Goal: Task Accomplishment & Management: Manage account settings

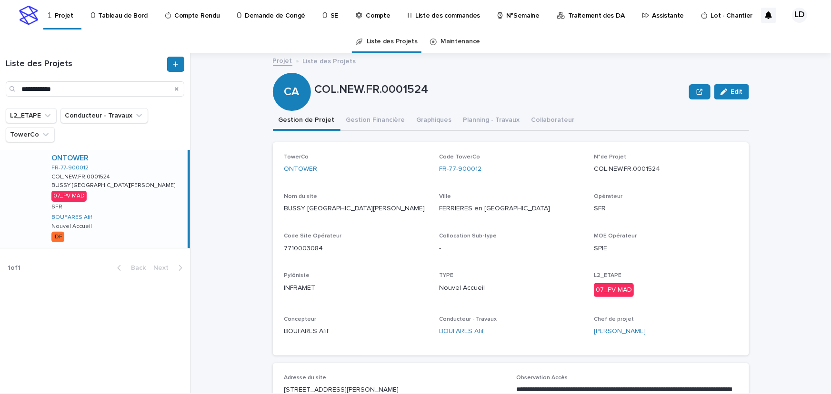
click at [652, 14] on p "Assistante" at bounding box center [668, 10] width 32 height 20
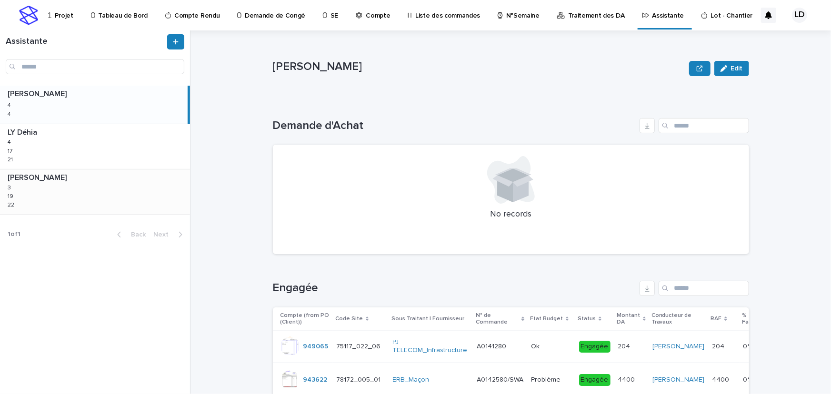
click at [98, 200] on div "WATEL Sandrine WATEL Sandrine 3 3 19 19 22 22" at bounding box center [95, 191] width 190 height 45
click at [147, 138] on div "LY Déhia LY Déhia 4 4 17 17 21 21" at bounding box center [95, 146] width 190 height 45
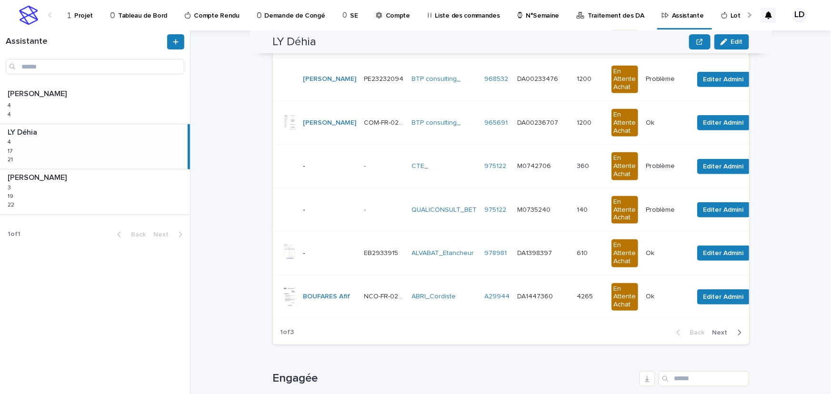
scroll to position [389, 0]
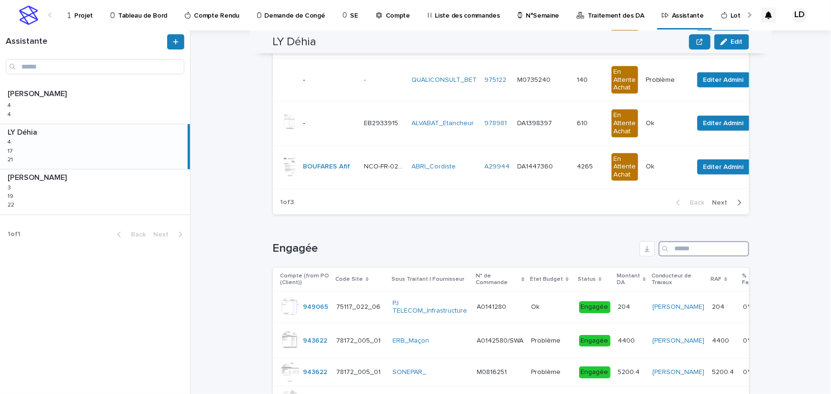
click at [686, 257] on input "Search" at bounding box center [703, 248] width 90 height 15
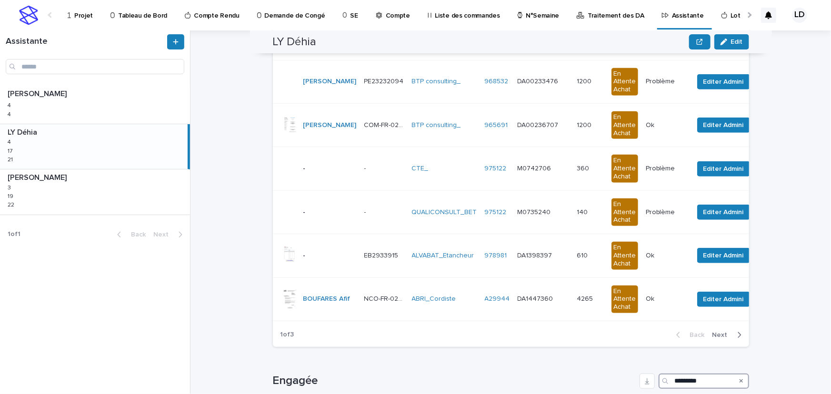
scroll to position [393, 0]
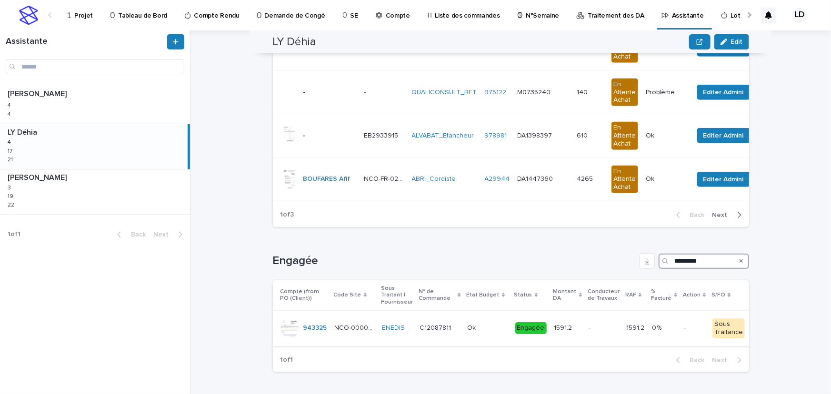
type input "*********"
click at [423, 332] on td "C12087811 C12087811" at bounding box center [440, 329] width 48 height 36
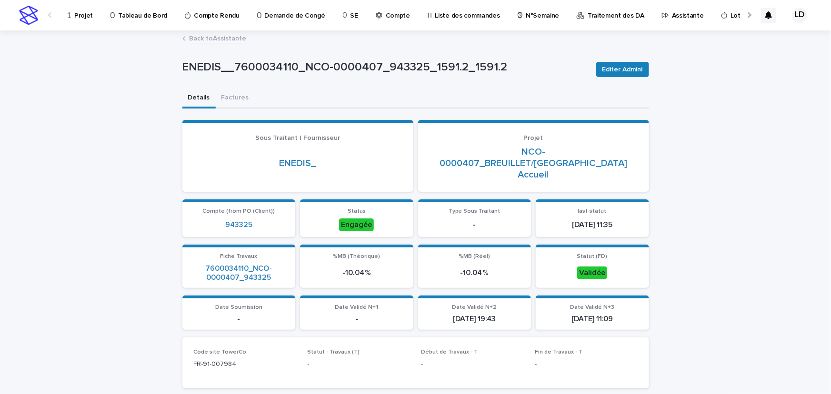
scroll to position [173, 0]
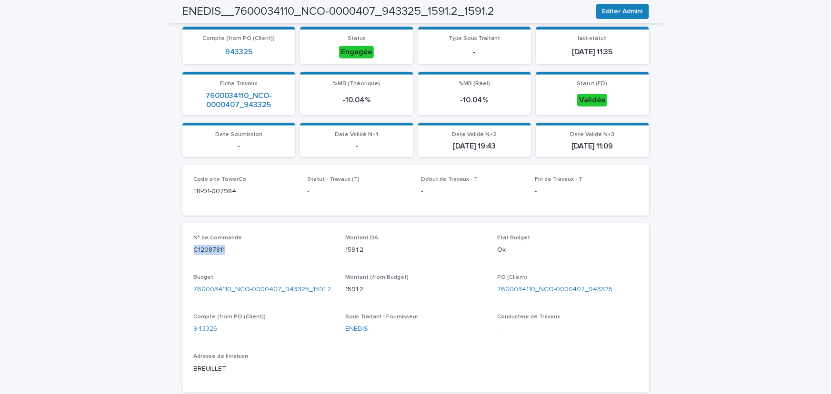
drag, startPoint x: 233, startPoint y: 235, endPoint x: 144, endPoint y: 235, distance: 88.5
click at [144, 235] on div "Loading... Saving… Loading... Saving… ENEDIS__7600034110_NCO-0000407_943325_159…" at bounding box center [415, 299] width 831 height 880
copy p "C12087811"
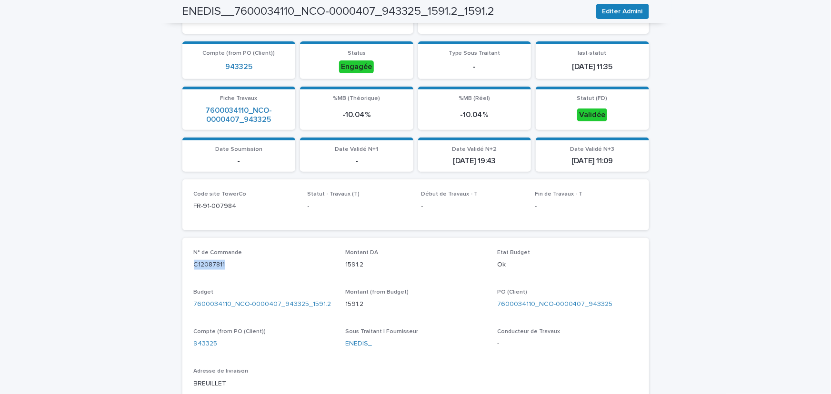
scroll to position [0, 0]
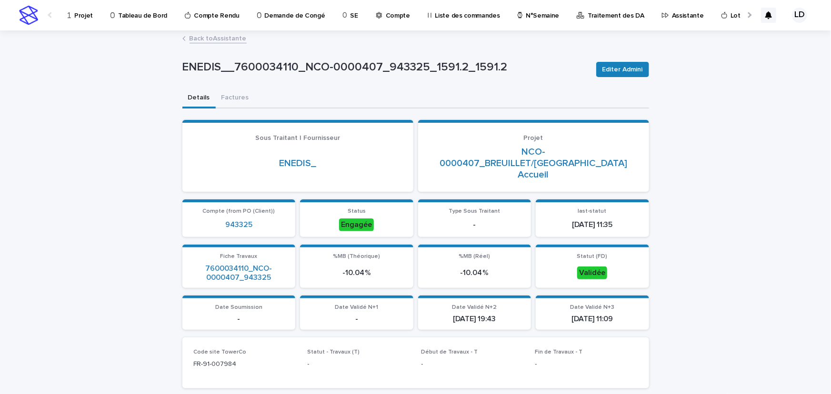
click at [672, 14] on p "Assistante" at bounding box center [688, 10] width 32 height 20
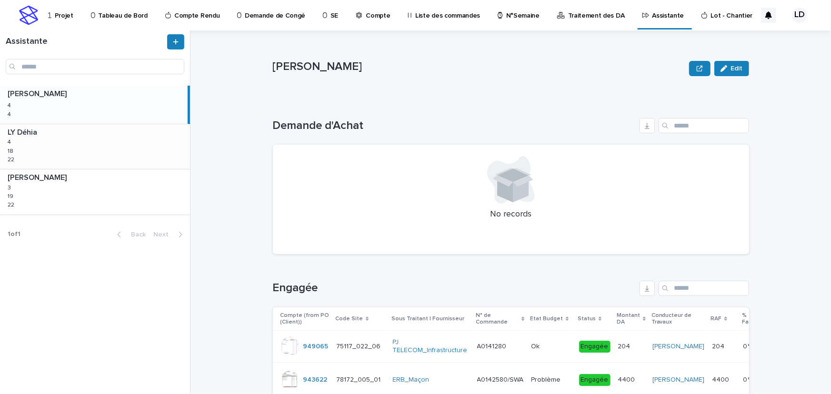
click at [106, 153] on div "LY Déhia LY Déhia 4 4 18 18 22 22" at bounding box center [95, 146] width 190 height 45
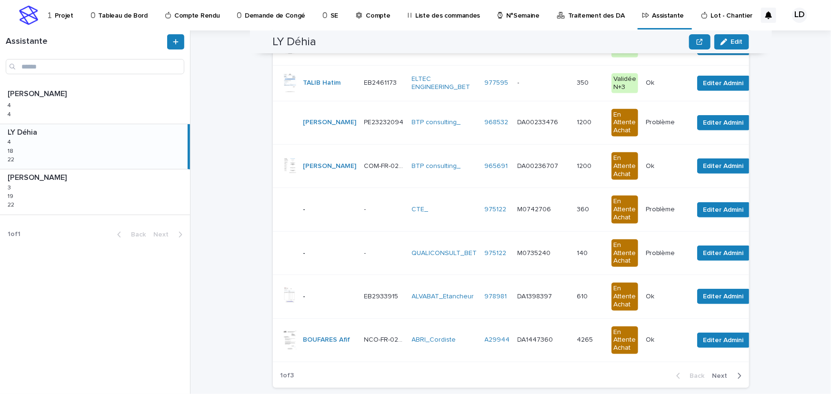
scroll to position [476, 0]
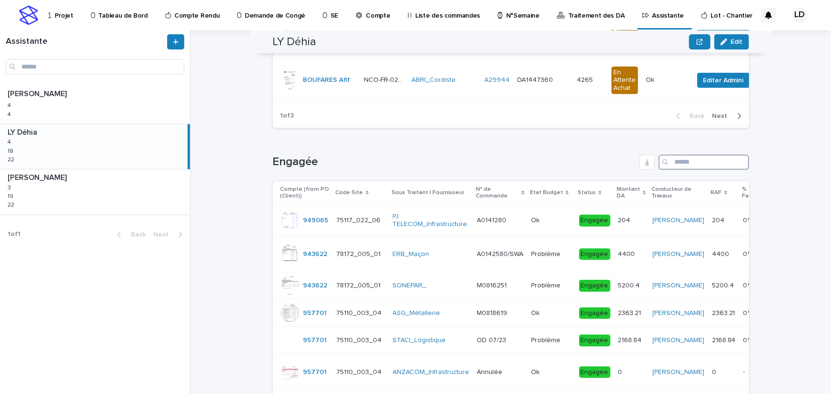
click at [697, 167] on input "Search" at bounding box center [703, 162] width 90 height 15
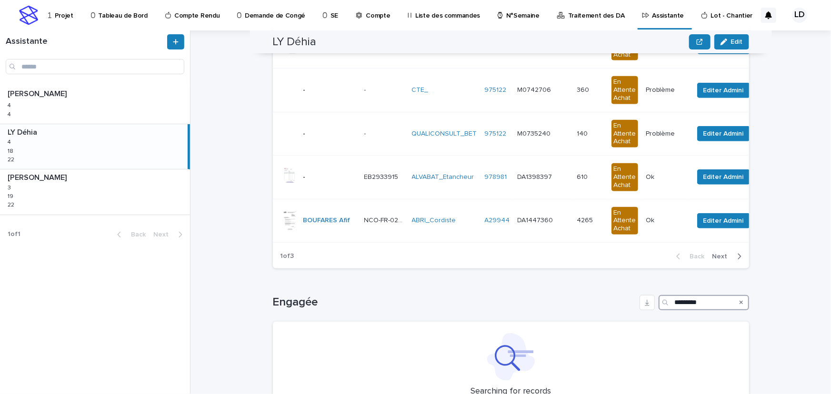
scroll to position [346, 0]
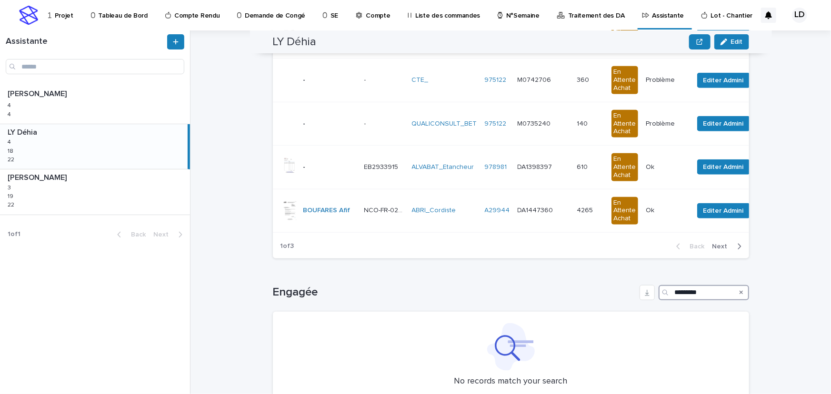
click at [675, 300] on input "*********" at bounding box center [703, 292] width 90 height 15
click at [713, 300] on input "*********" at bounding box center [703, 292] width 90 height 15
click at [694, 300] on input "*********" at bounding box center [703, 292] width 90 height 15
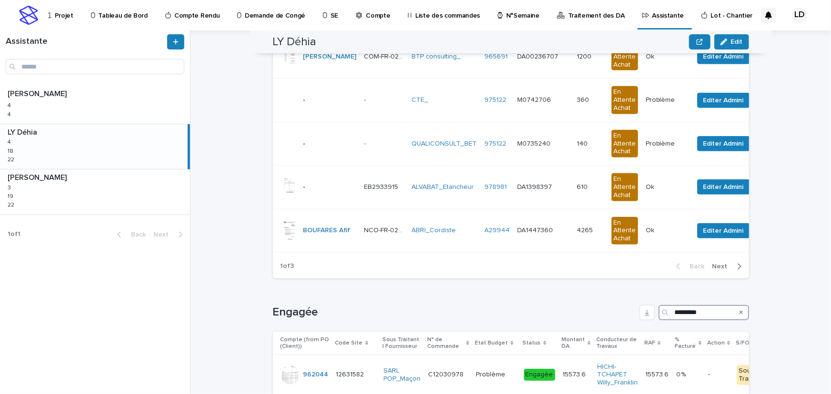
scroll to position [390, 0]
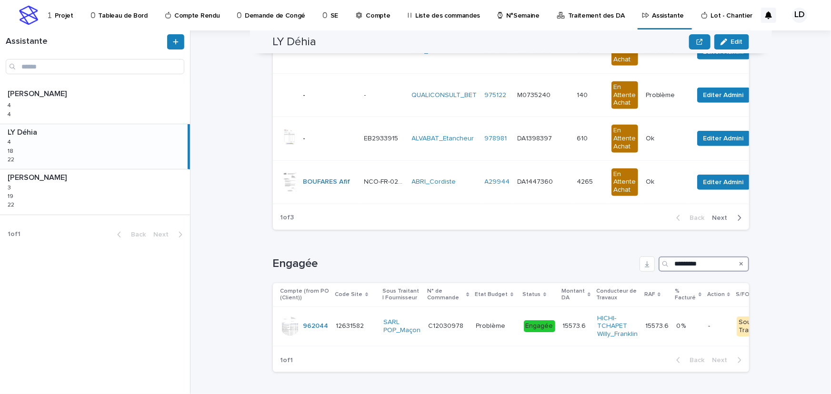
type input "*********"
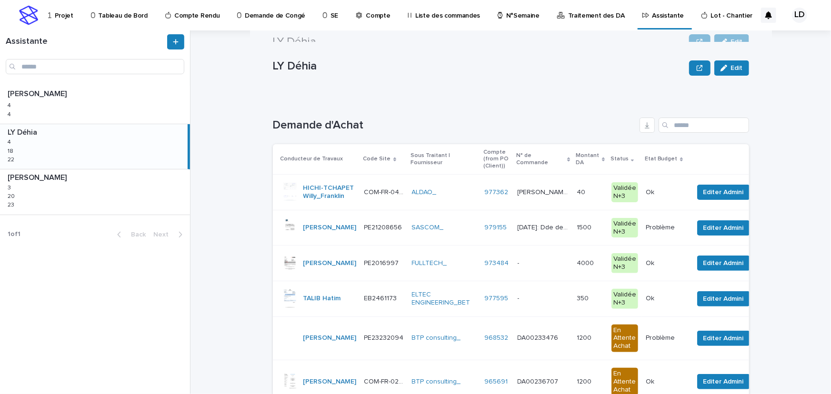
scroll to position [0, 0]
click at [122, 15] on p "Tableau de Bord" at bounding box center [123, 10] width 49 height 20
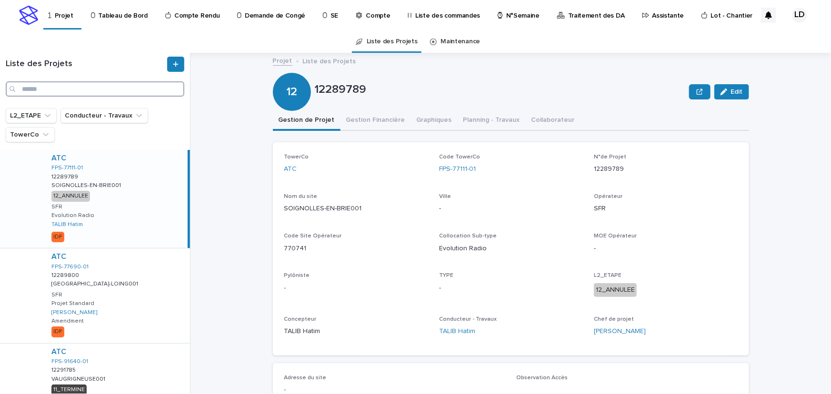
click at [53, 90] on input "Search" at bounding box center [95, 88] width 179 height 15
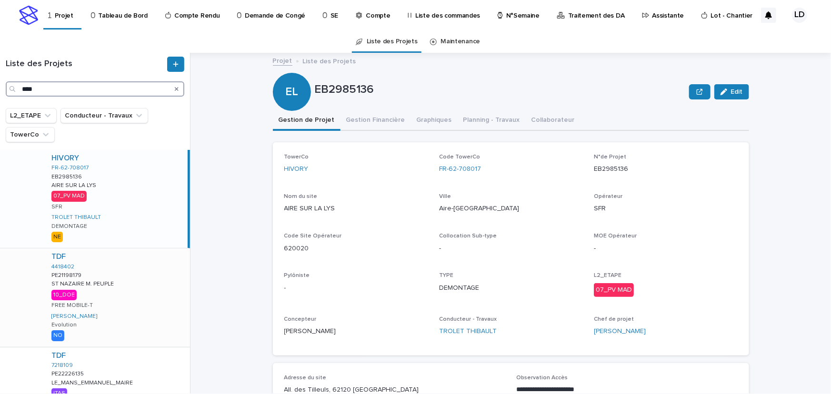
type input "****"
click at [127, 228] on div "HIVORY FR-62-708017 EB2985136 EB2985136 AIRE SUR LA LYS AIRE SUR LA LYS 07_PV M…" at bounding box center [116, 199] width 144 height 98
click at [123, 196] on div "HIVORY FR-62-708017 EB2985136 EB2985136 AIRE SUR LA LYS AIRE SUR LA LYS 07_PV M…" at bounding box center [116, 199] width 144 height 98
drag, startPoint x: 629, startPoint y: 167, endPoint x: 589, endPoint y: 168, distance: 40.5
click at [589, 168] on div "TowerCo HIVORY Code TowerCo FR-62-708017 N°de Projet EB2985136 Nom du site AIRE…" at bounding box center [510, 249] width 453 height 190
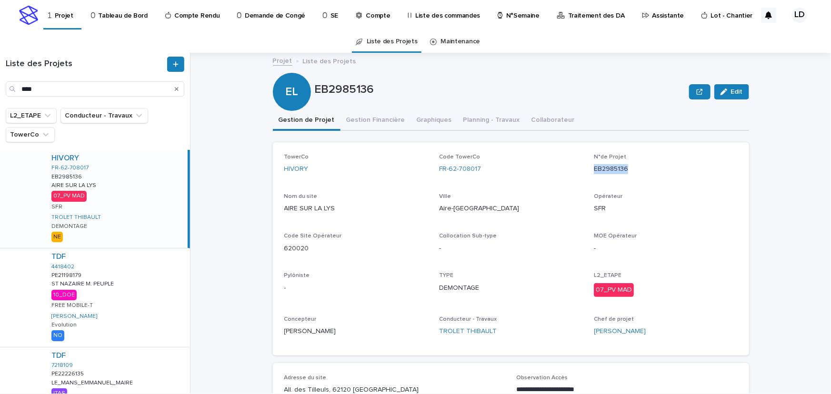
copy p "EB2985136"
click at [382, 121] on button "Gestion Financière" at bounding box center [375, 121] width 70 height 20
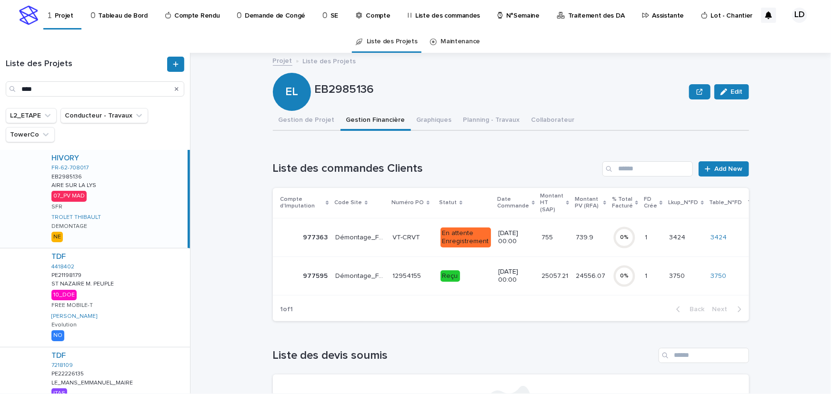
click at [516, 281] on td "6/10/2025 00:00" at bounding box center [516, 276] width 43 height 39
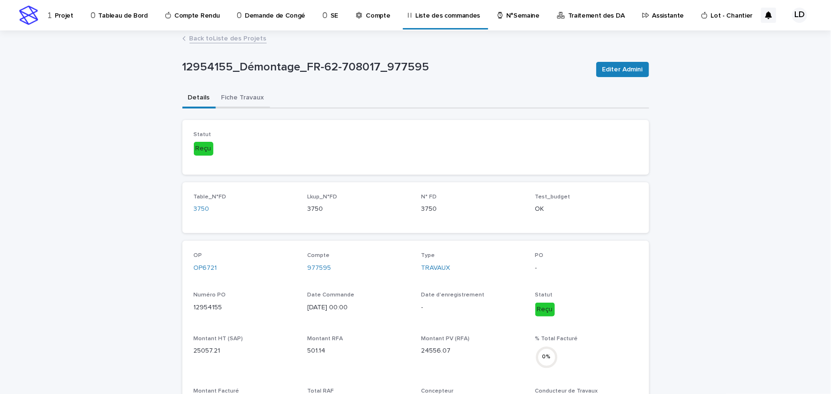
click at [250, 97] on button "Fiche Travaux" at bounding box center [243, 99] width 54 height 20
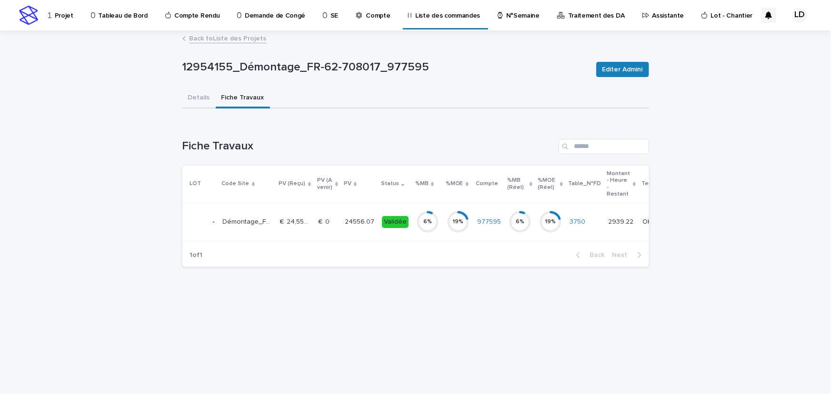
click at [362, 239] on td "24556.07 24556.07" at bounding box center [359, 222] width 37 height 39
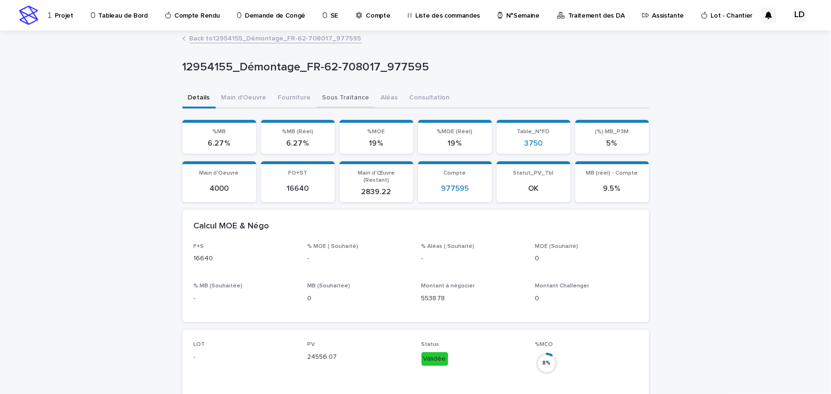
click at [343, 99] on button "Sous Traitance" at bounding box center [346, 99] width 59 height 20
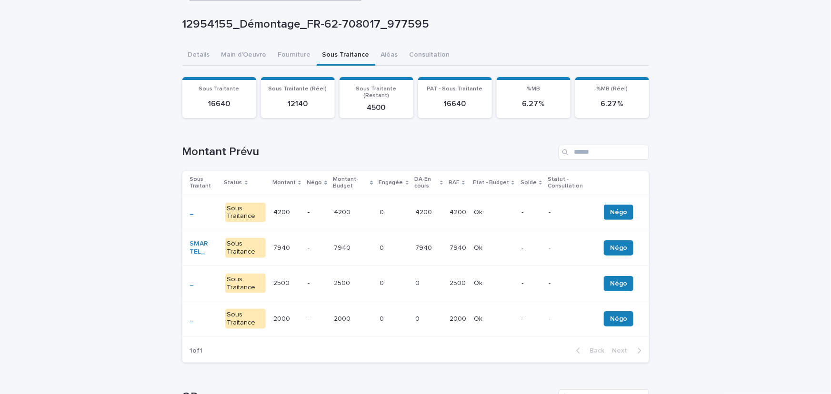
scroll to position [86, 0]
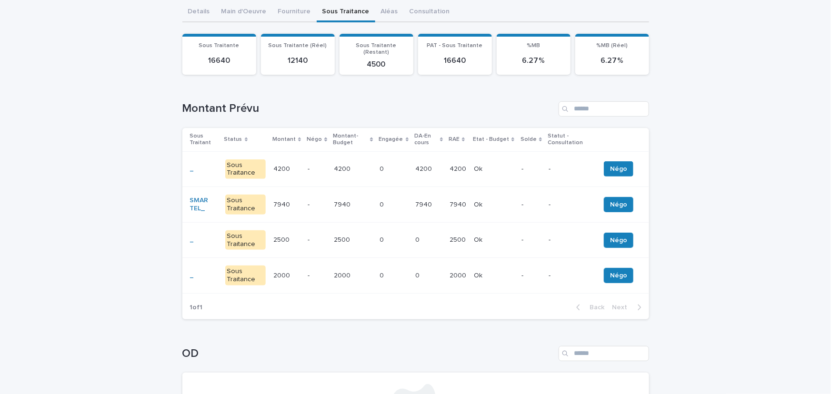
click at [433, 212] on td "7940 7940" at bounding box center [428, 205] width 34 height 36
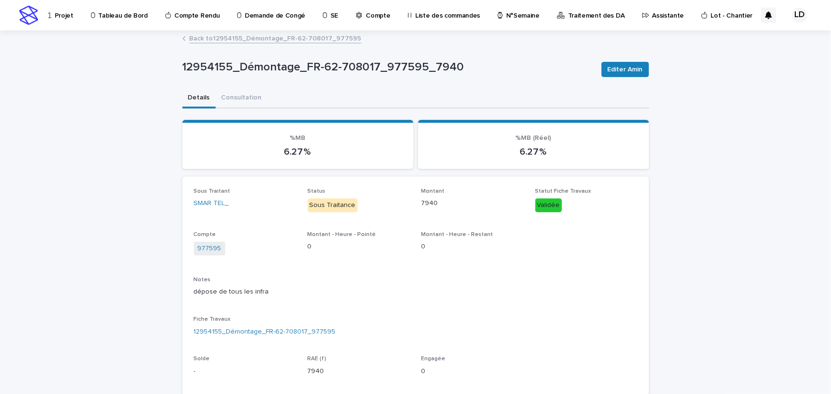
drag, startPoint x: 183, startPoint y: 37, endPoint x: 213, endPoint y: 39, distance: 30.5
click at [183, 37] on div "Back to 12954155_Démontage_FR-62-708017_977595" at bounding box center [416, 38] width 476 height 13
click at [219, 40] on link "Back to 12954155_Démontage_FR-62-708017_977595" at bounding box center [275, 37] width 172 height 11
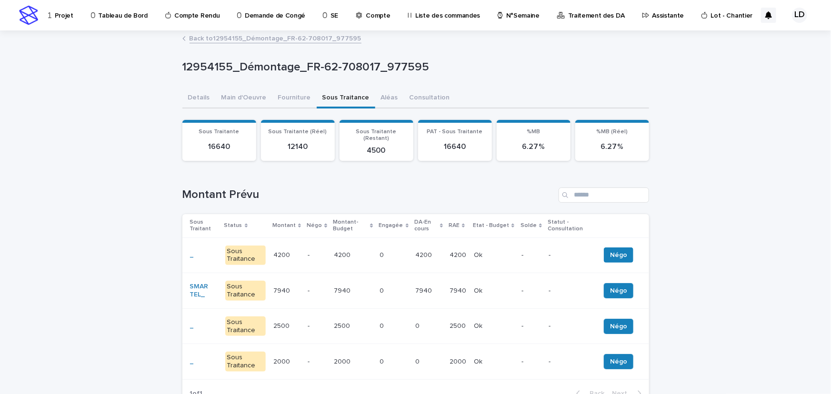
click at [438, 258] on td "4200 4200" at bounding box center [428, 256] width 34 height 36
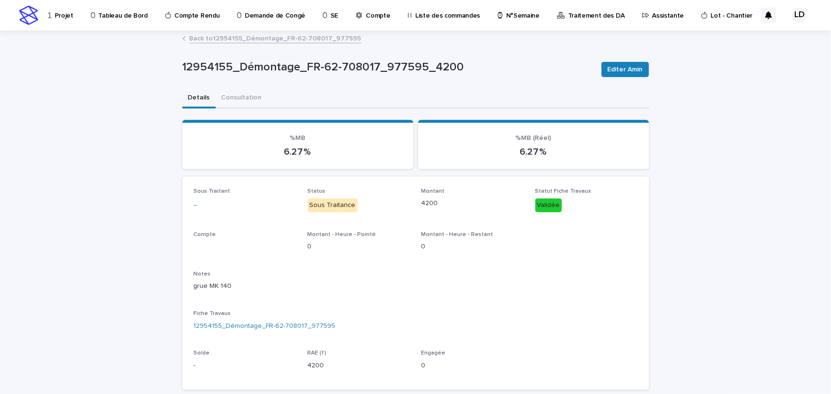
scroll to position [194, 0]
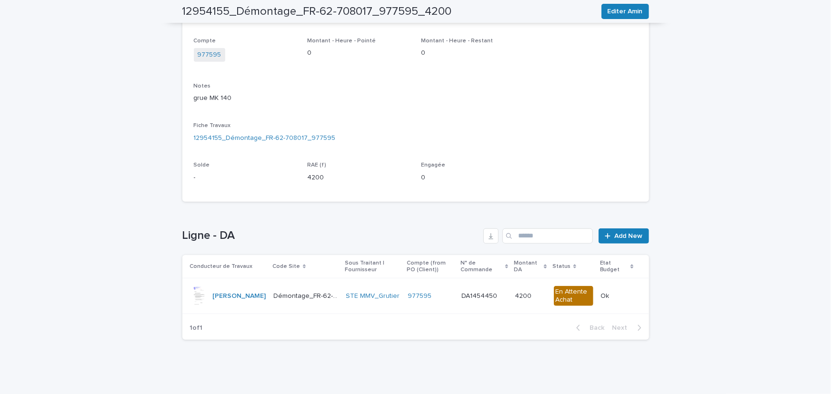
click at [382, 303] on td "STE MMV_Grutier" at bounding box center [373, 296] width 62 height 36
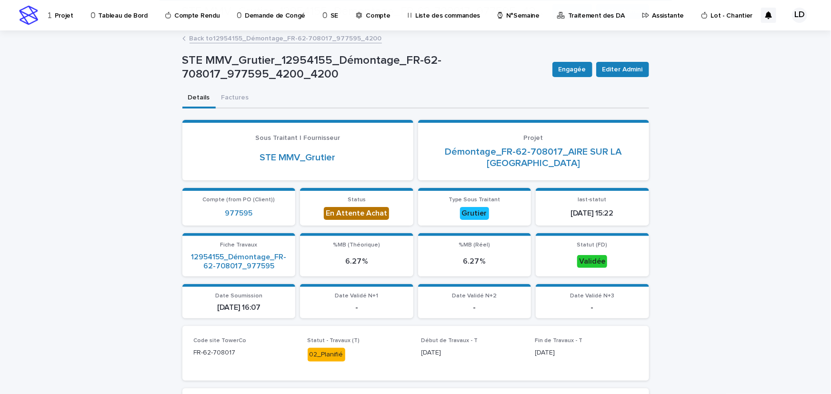
scroll to position [216, 0]
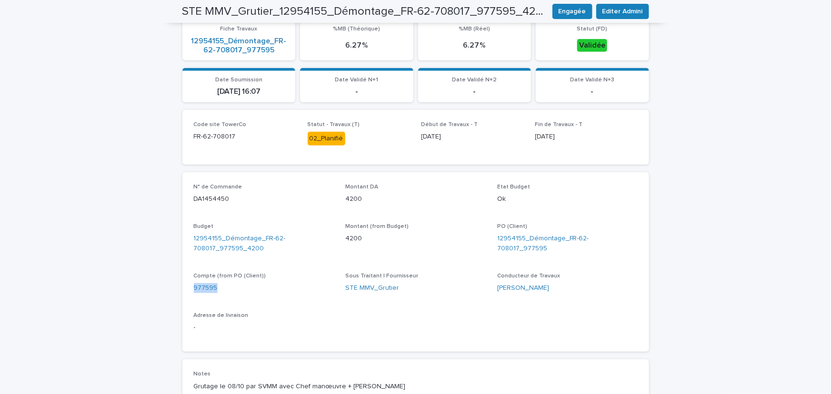
drag, startPoint x: 219, startPoint y: 288, endPoint x: 178, endPoint y: 287, distance: 41.0
click at [178, 287] on div "Loading... Saving… Loading... Saving… STE MMV_Grutier_12954155_Démontage_FR-62-…" at bounding box center [416, 225] width 476 height 821
copy link "977595"
drag, startPoint x: 638, startPoint y: 235, endPoint x: 489, endPoint y: 239, distance: 148.6
click at [489, 239] on div "N° de Commande DA1454450 Montant DA 4200 Etat Budget Ok Budget 12954155_Démonta…" at bounding box center [415, 262] width 467 height 180
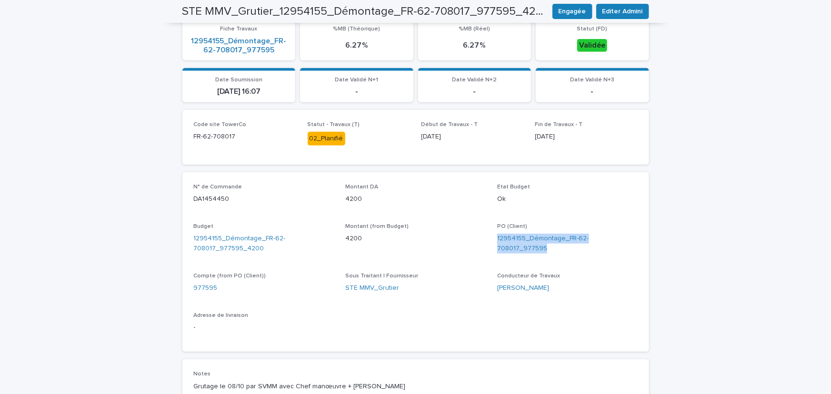
copy link "12954155_Démontage_FR-62-708017_977595"
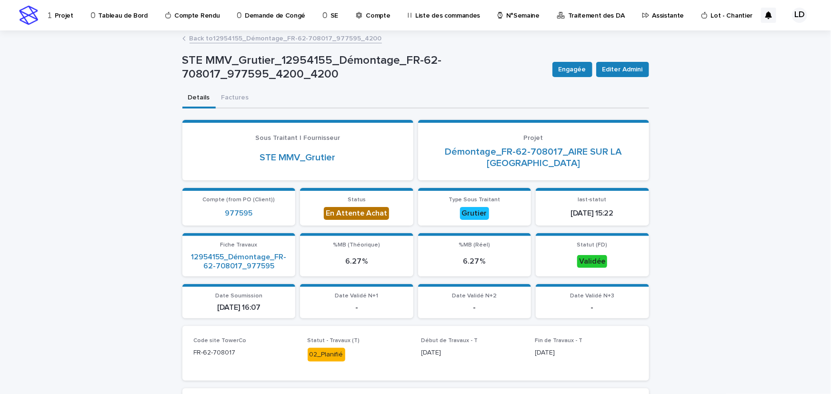
click at [218, 39] on link "Back to 12954155_Démontage_FR-62-708017_977595_4200" at bounding box center [285, 37] width 192 height 11
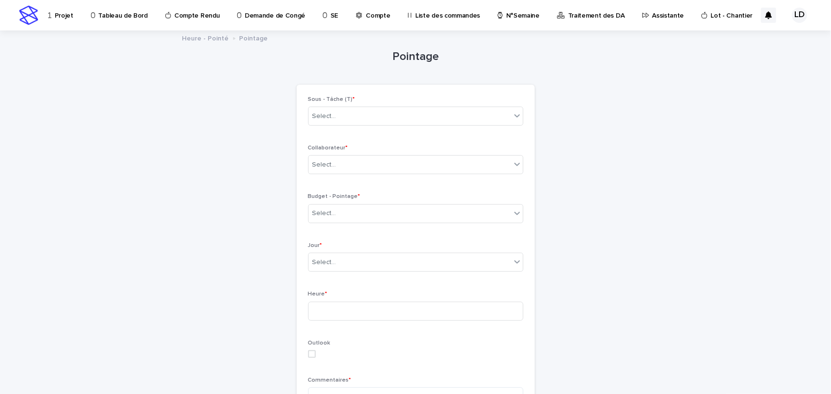
click at [71, 17] on p "Projet" at bounding box center [64, 10] width 19 height 20
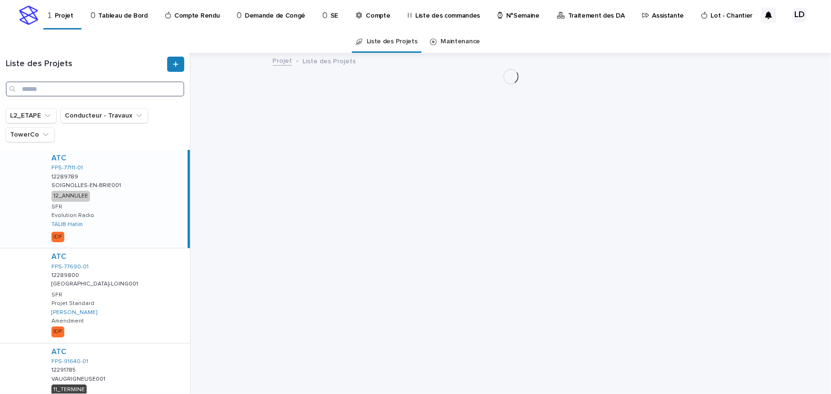
click at [57, 85] on input "Search" at bounding box center [95, 88] width 179 height 15
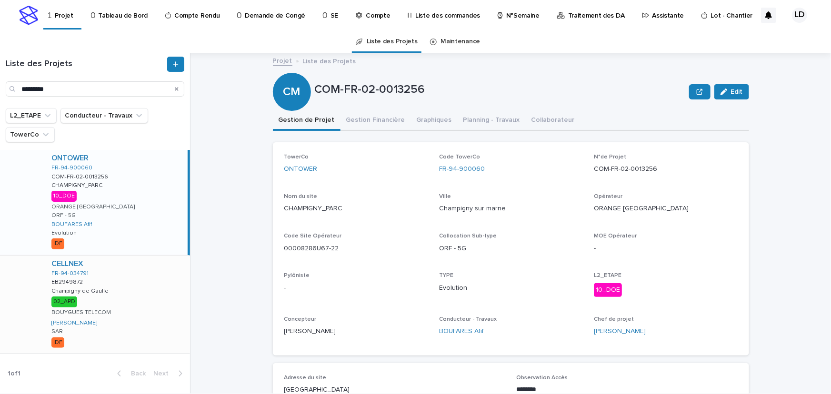
click at [125, 305] on div "CELLNEX FR-94-034791 EB2949872 EB2949872 Champigny de Gaulle Champigny de Gaull…" at bounding box center [117, 305] width 146 height 98
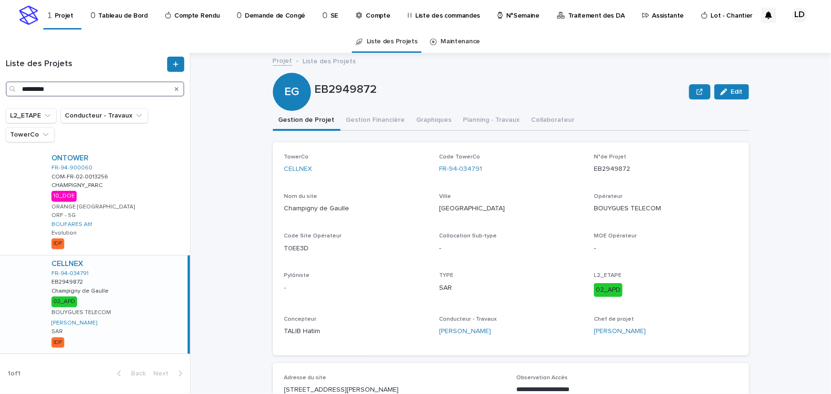
drag, startPoint x: 62, startPoint y: 90, endPoint x: 0, endPoint y: 86, distance: 62.1
click at [0, 86] on div "Liste des Projets *********" at bounding box center [95, 77] width 190 height 40
paste input "***"
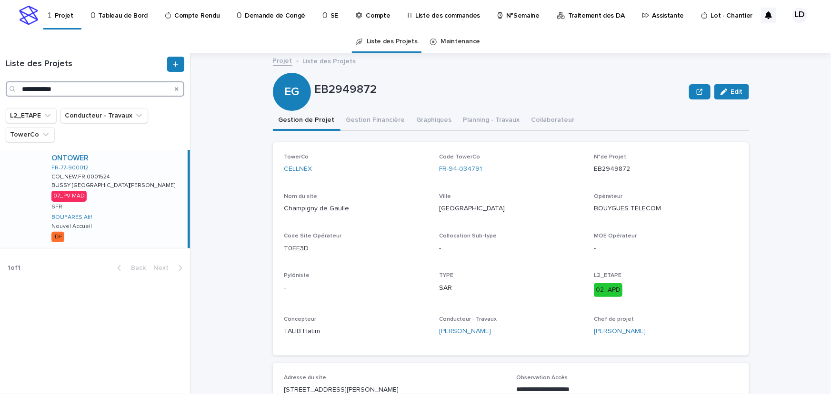
type input "**********"
drag, startPoint x: 139, startPoint y: 214, endPoint x: 164, endPoint y: 215, distance: 24.8
click at [139, 214] on div "ONTOWER FR-77-900012 COL.NEW.FR.0001524 COL.NEW.FR.0001524 BUSSY ST GEORGES EIF…" at bounding box center [116, 199] width 144 height 98
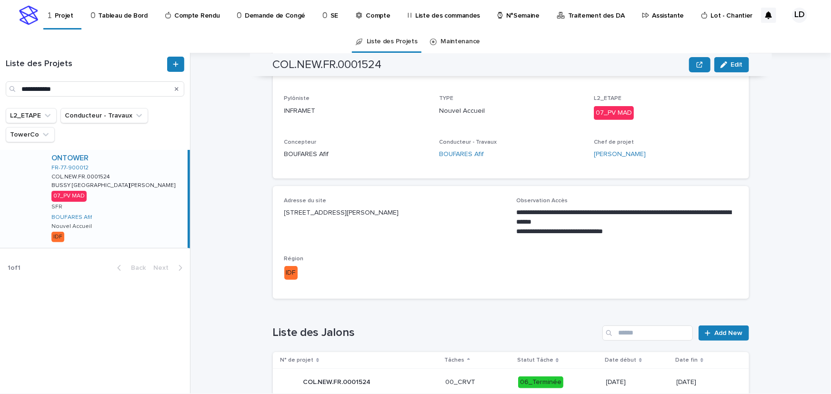
scroll to position [267, 0]
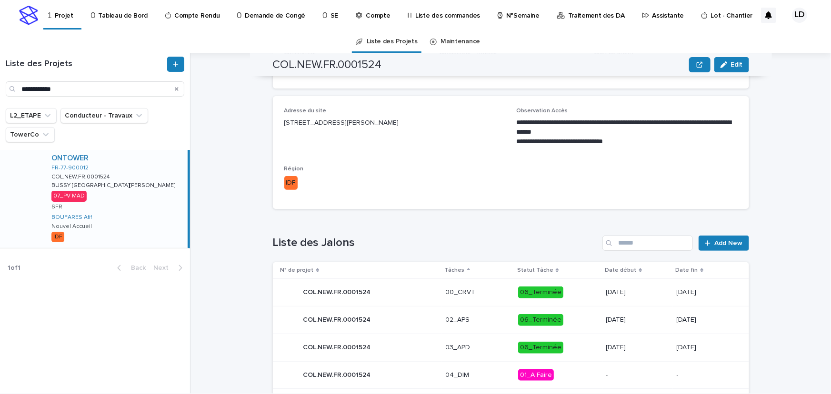
drag, startPoint x: 453, startPoint y: 123, endPoint x: 268, endPoint y: 124, distance: 185.2
click at [268, 124] on div "**********" at bounding box center [516, 223] width 629 height 341
copy p "12 AV JAMES DE ROTHSCHILD, 77600 FERRIERES-EN-BRIE"
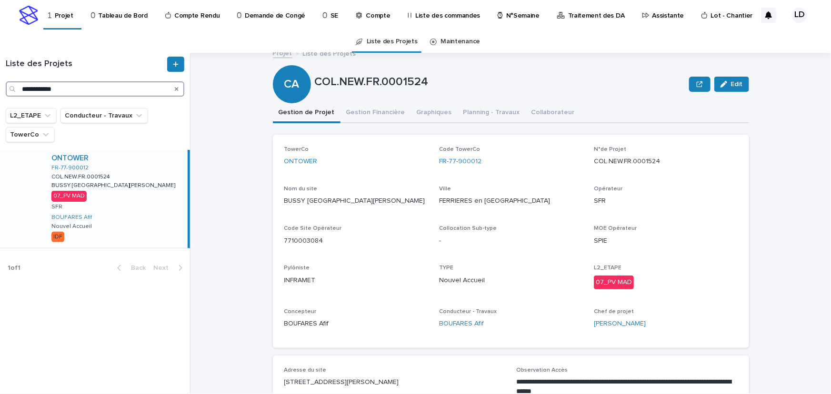
drag, startPoint x: 76, startPoint y: 90, endPoint x: -181, endPoint y: 74, distance: 257.1
click at [0, 74] on html "**********" at bounding box center [415, 197] width 831 height 394
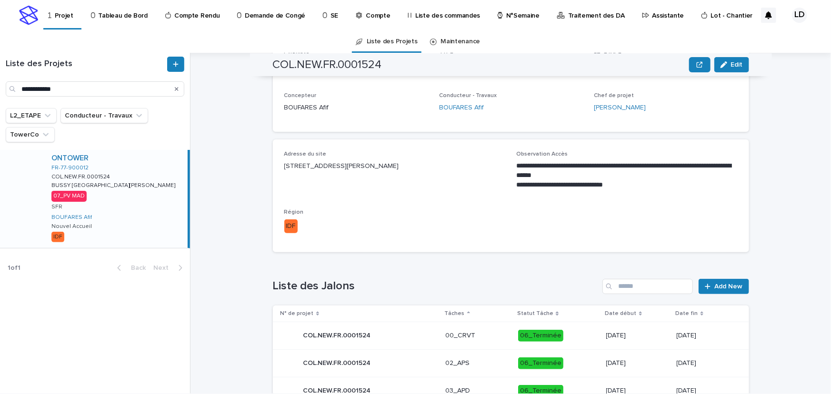
click at [591, 14] on p "Traitement des DA" at bounding box center [596, 10] width 57 height 20
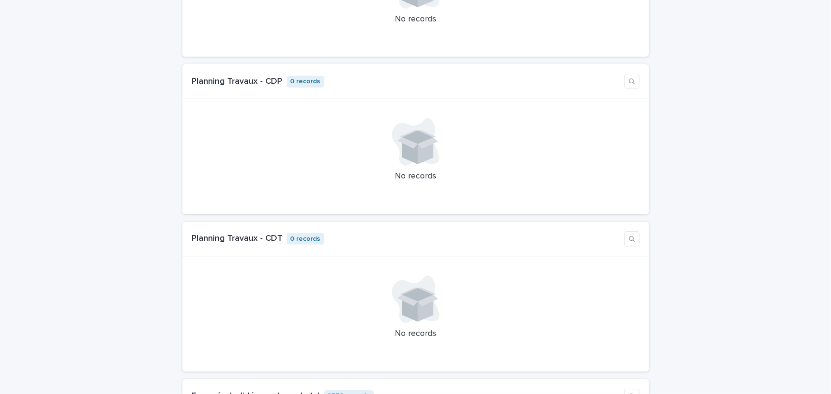
scroll to position [3287, 0]
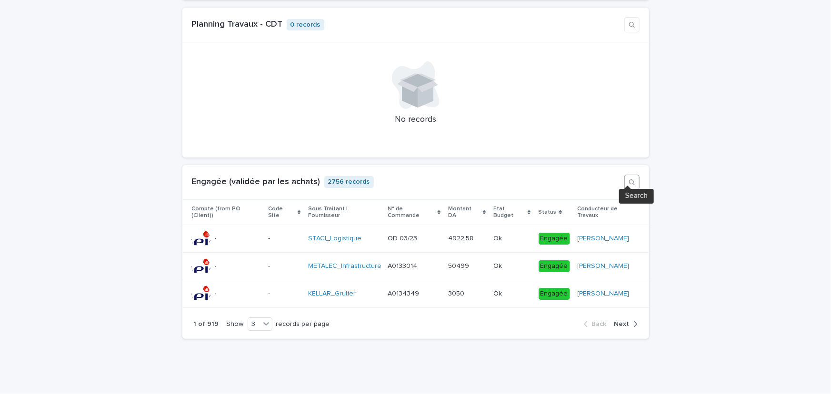
click at [624, 178] on button "button" at bounding box center [631, 182] width 15 height 15
click at [537, 177] on input at bounding box center [576, 182] width 89 height 14
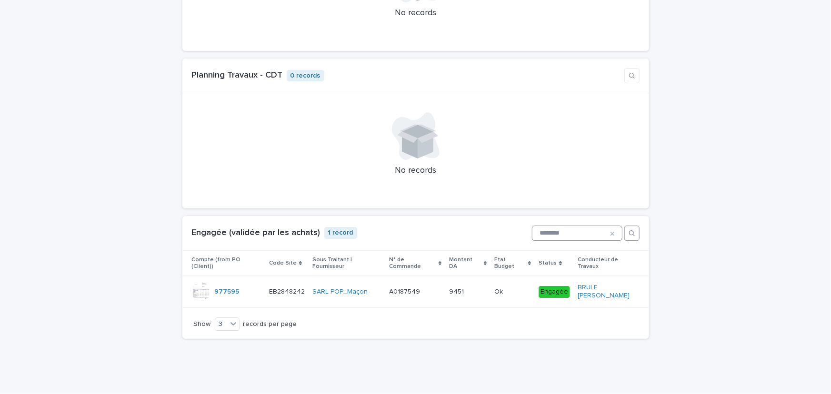
scroll to position [3220, 0]
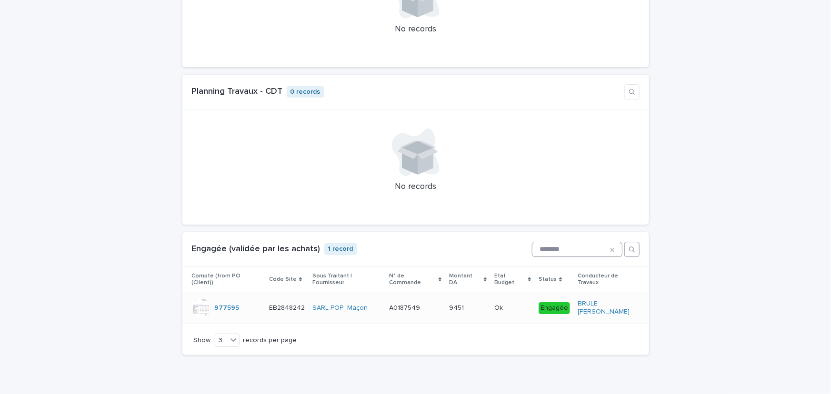
type input "********"
click at [431, 301] on div "A0187549 A0187549" at bounding box center [415, 308] width 52 height 16
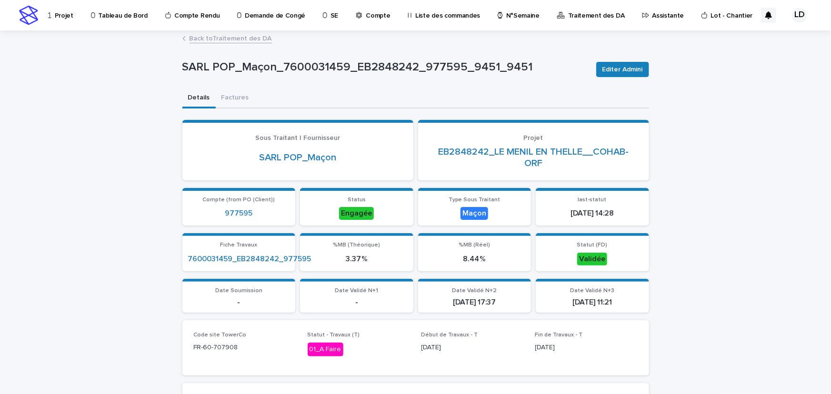
click at [578, 14] on p "Traitement des DA" at bounding box center [596, 10] width 57 height 20
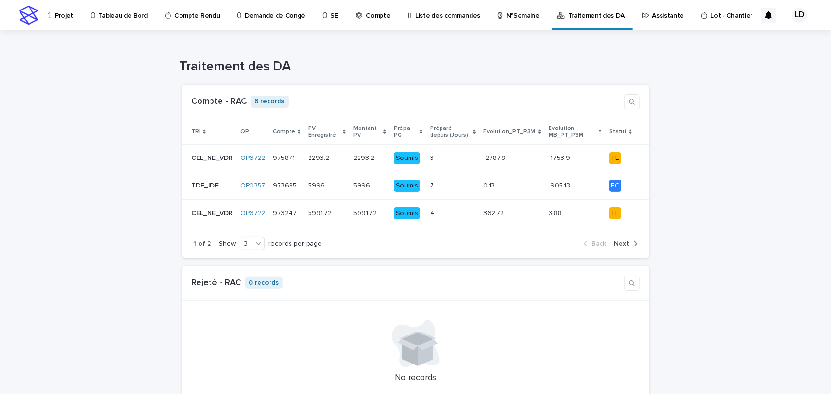
click at [654, 13] on p "Assistante" at bounding box center [668, 10] width 32 height 20
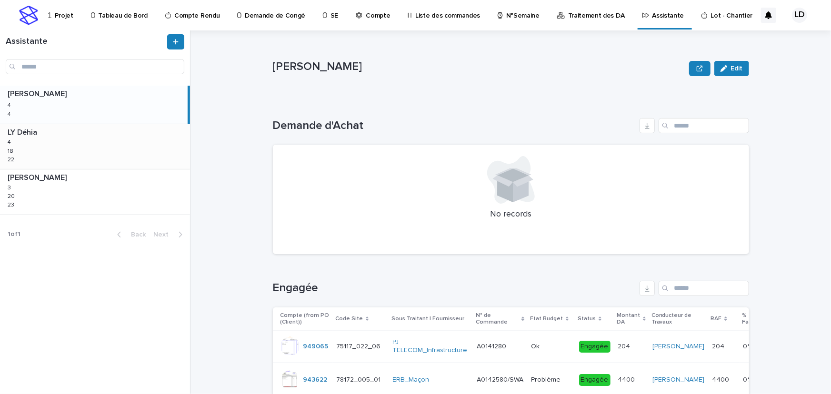
click at [113, 154] on div "LY Déhia LY Déhia 4 4 18 18 22 22" at bounding box center [95, 146] width 190 height 45
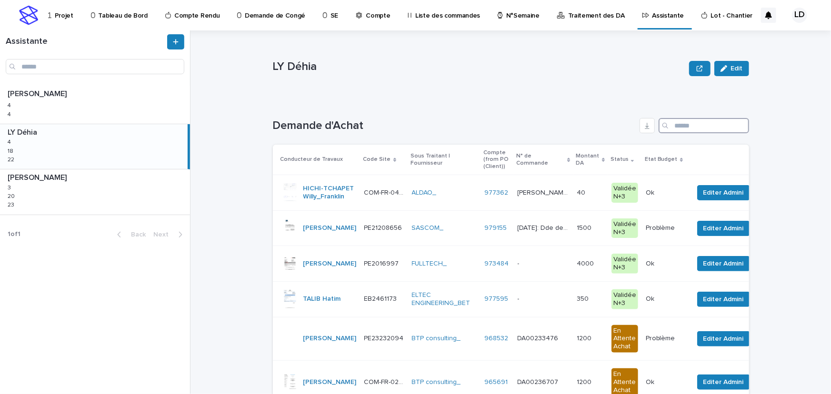
click at [683, 129] on input "Search" at bounding box center [703, 125] width 90 height 15
paste input "*********"
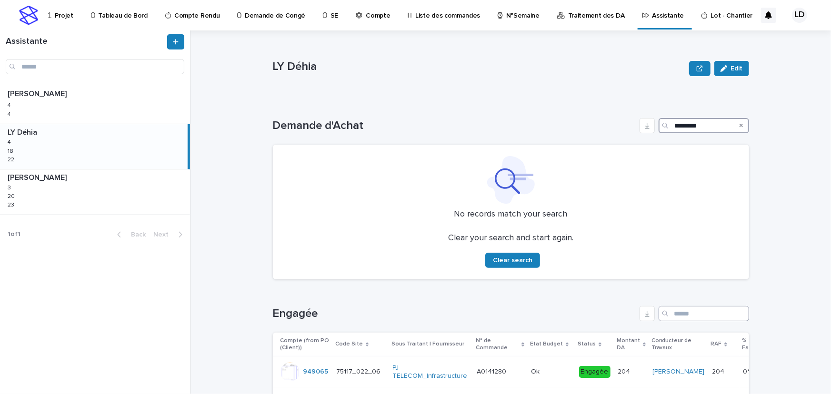
type input "*********"
click at [689, 310] on input "Search" at bounding box center [703, 313] width 90 height 15
paste input "*********"
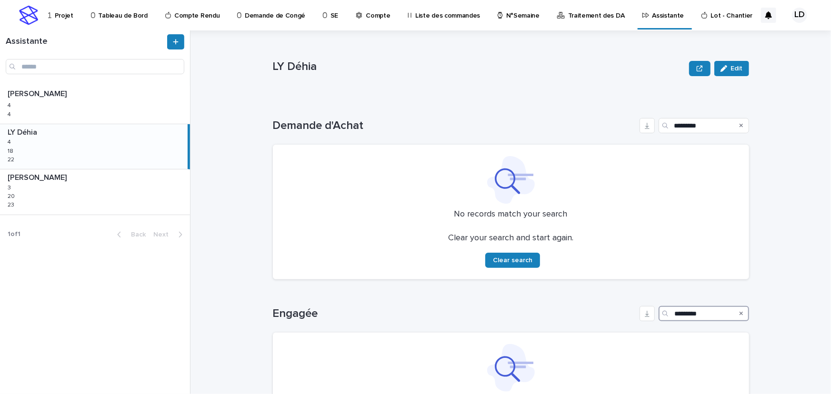
scroll to position [86, 0]
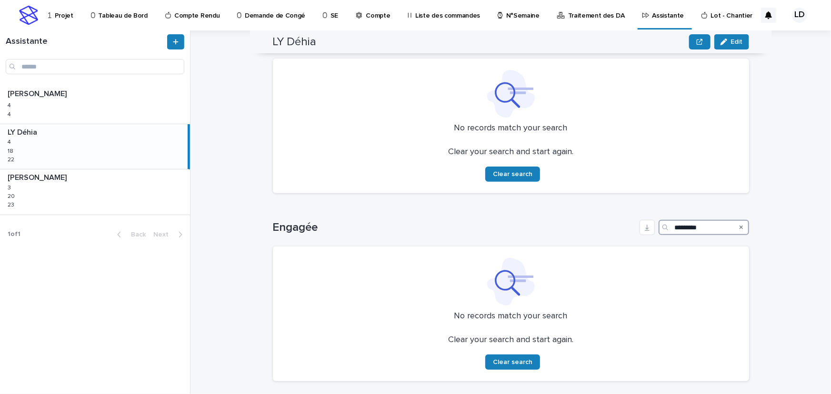
type input "*********"
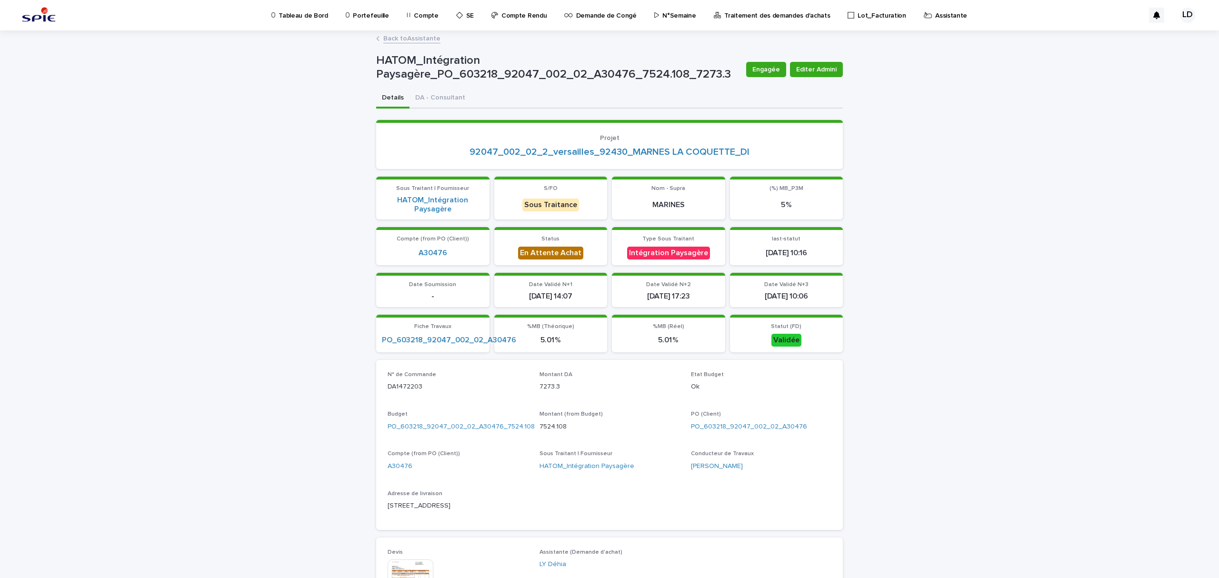
click at [935, 12] on p "Assistante" at bounding box center [951, 10] width 32 height 20
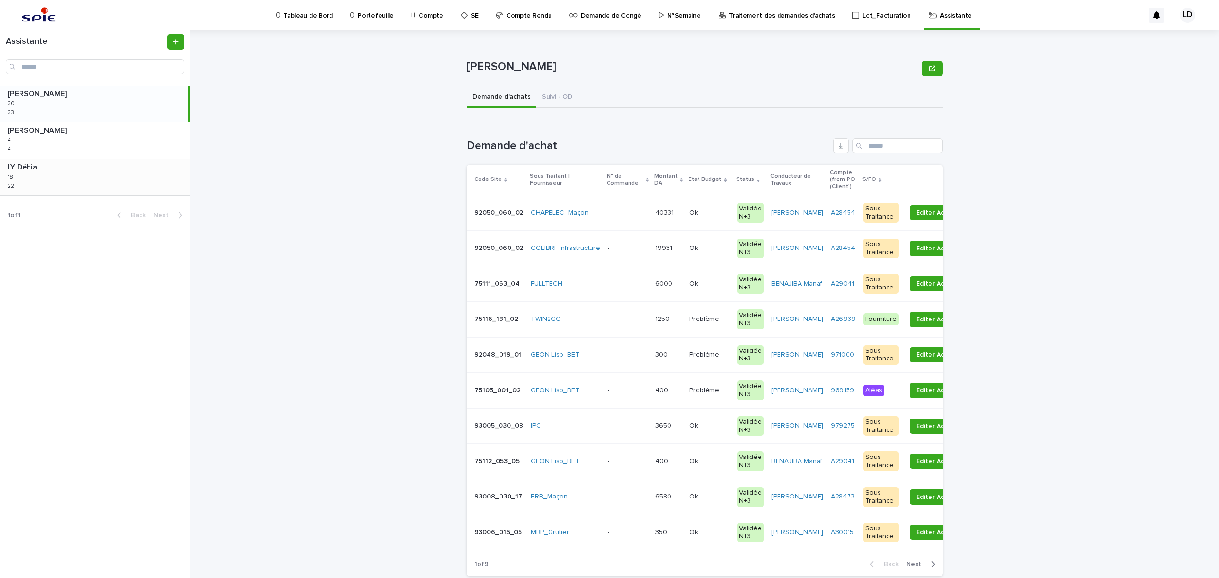
click at [64, 185] on div "LY Déhia LY Déhia 18 18 22 22" at bounding box center [95, 177] width 190 height 36
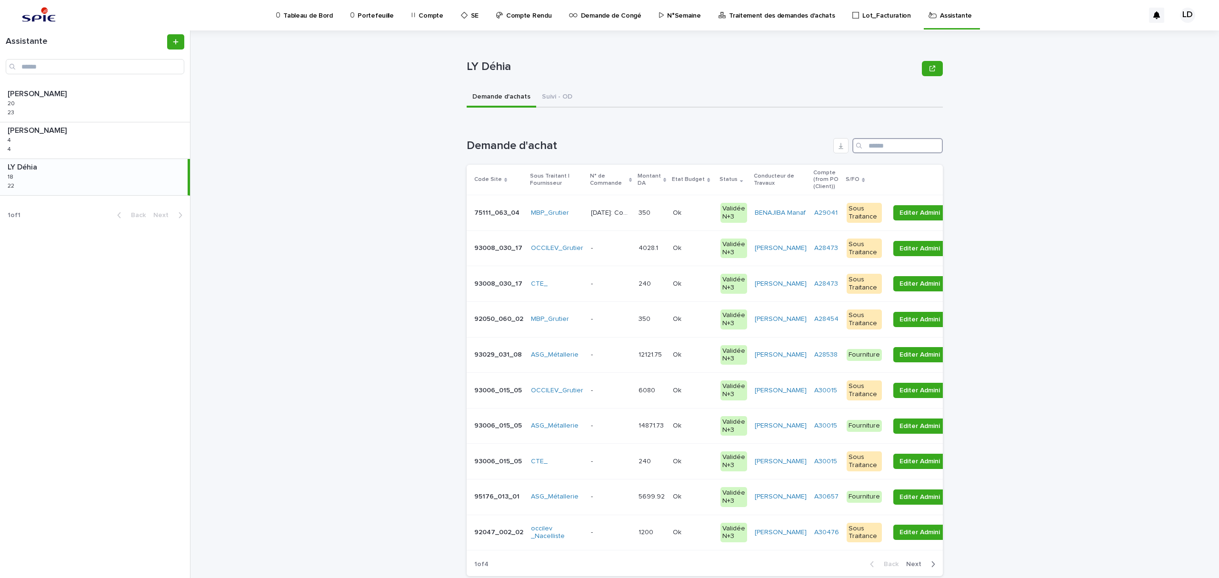
click at [871, 148] on input "Search" at bounding box center [897, 145] width 90 height 15
paste input "**********"
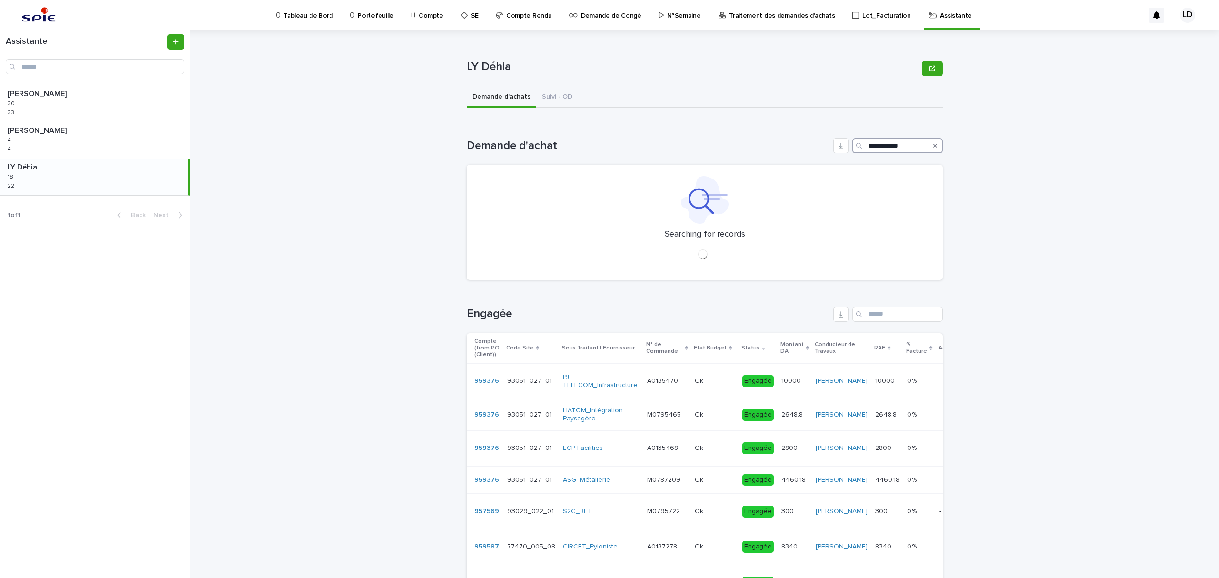
type input "**********"
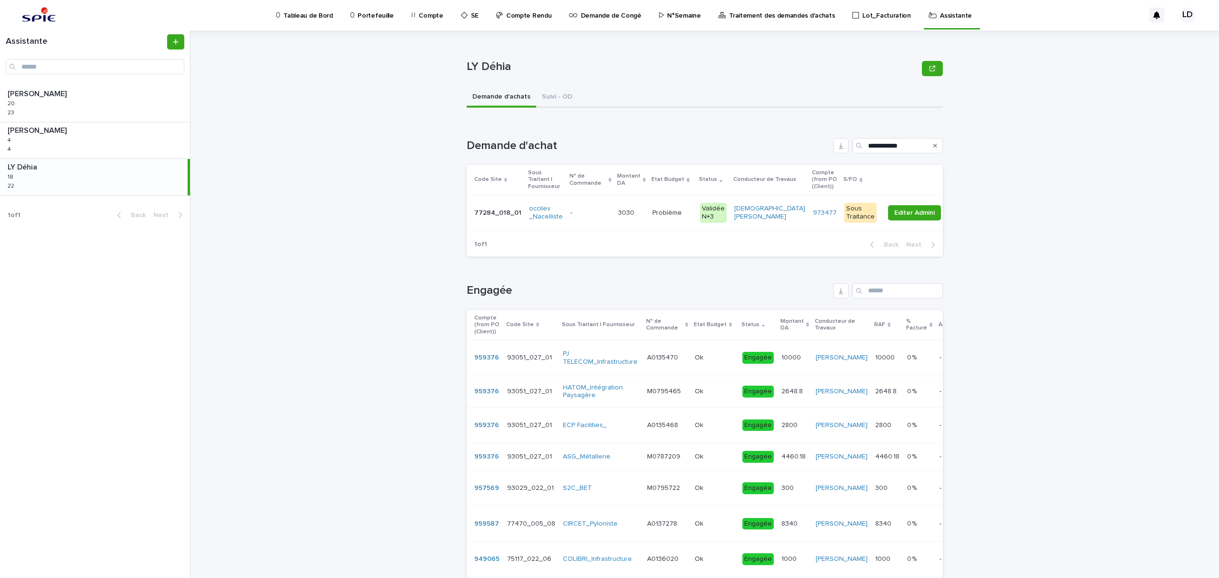
click at [618, 227] on td "3030 3030" at bounding box center [631, 213] width 34 height 36
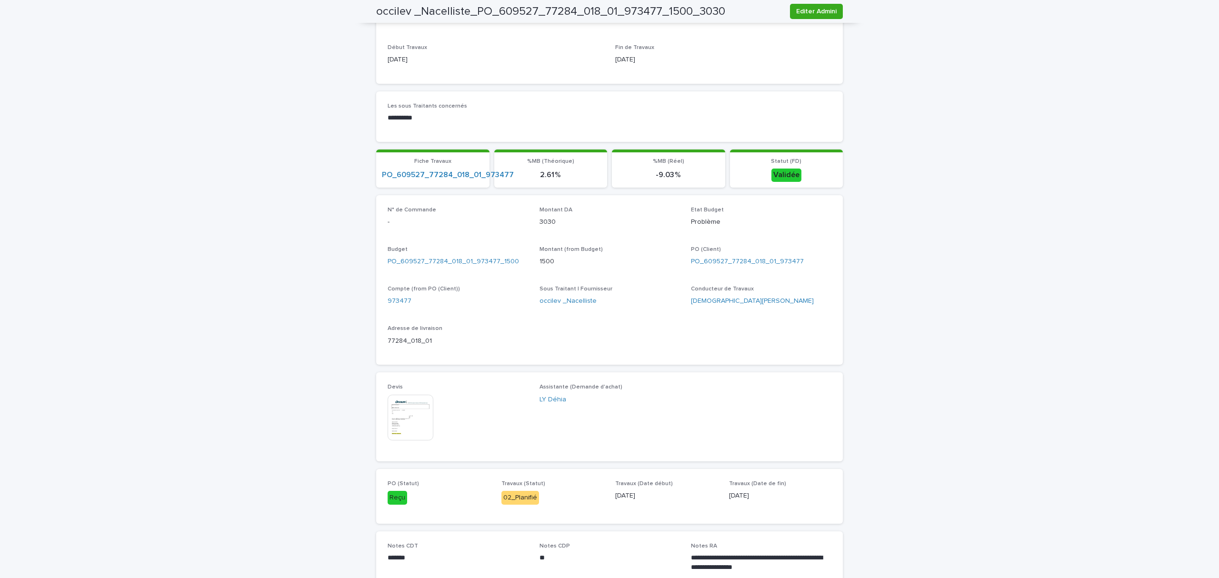
scroll to position [381, 0]
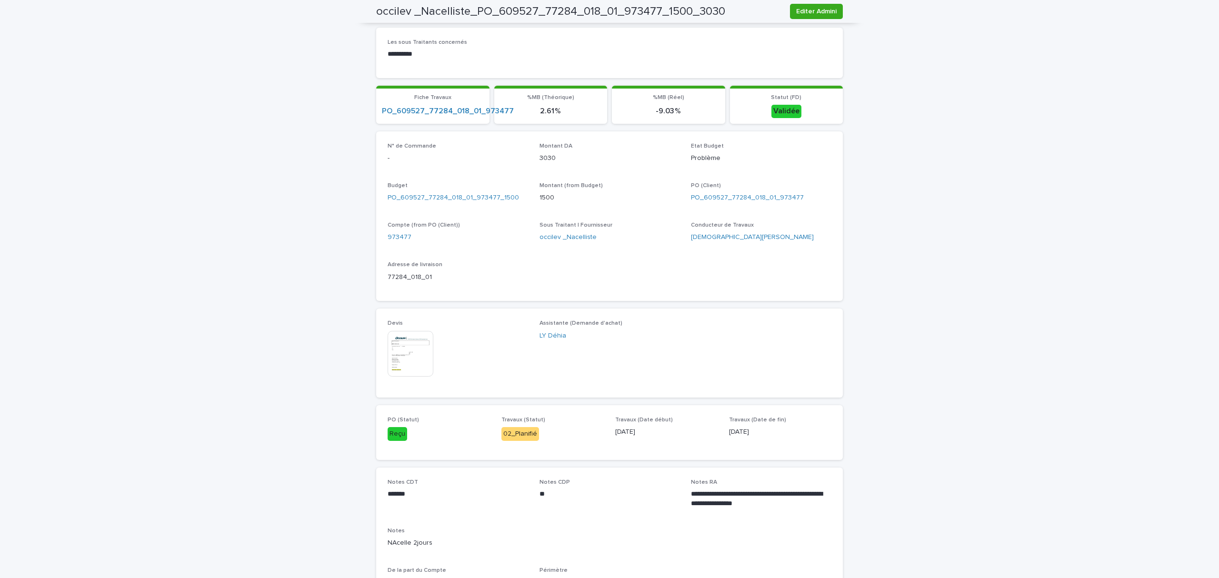
click at [416, 351] on img at bounding box center [411, 354] width 46 height 46
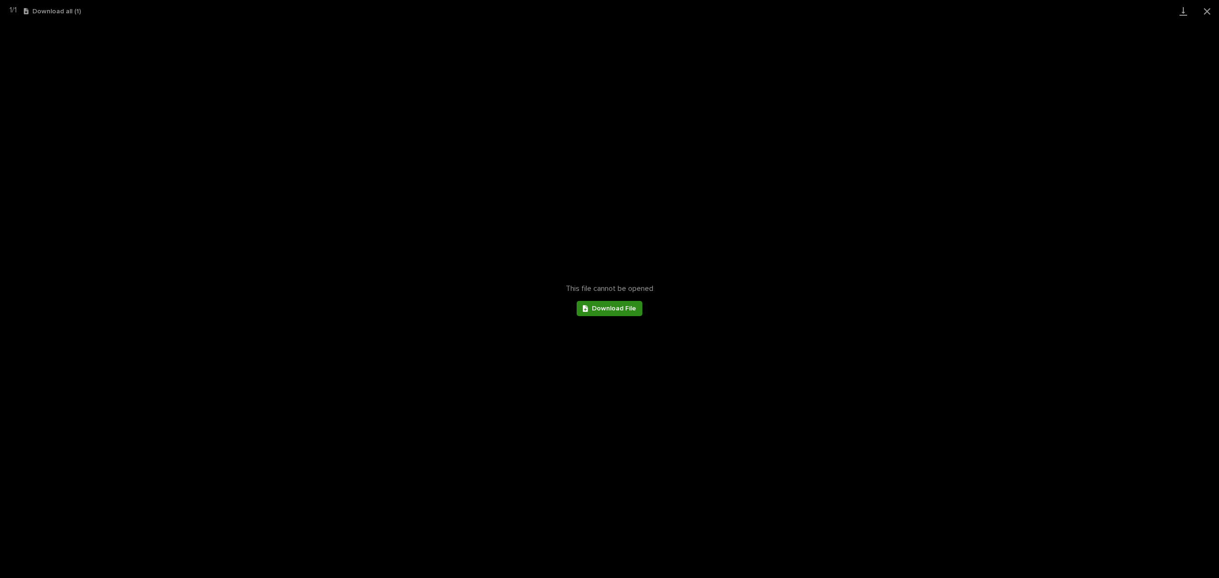
click at [584, 311] on icon at bounding box center [585, 308] width 5 height 7
click at [1204, 12] on button "Close gallery" at bounding box center [1207, 11] width 24 height 22
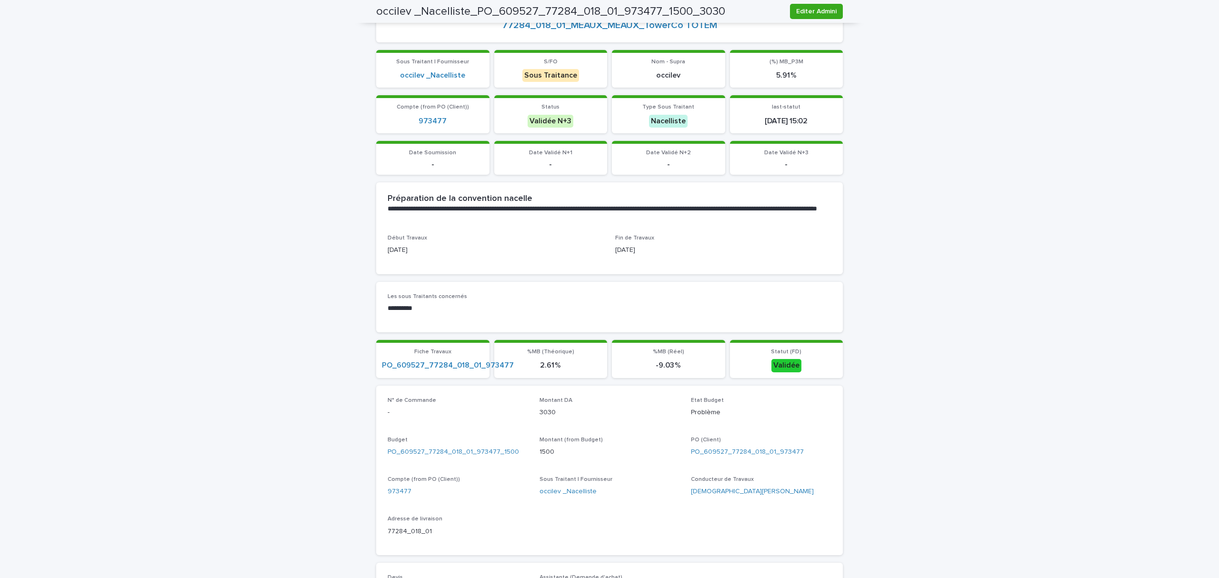
scroll to position [63, 0]
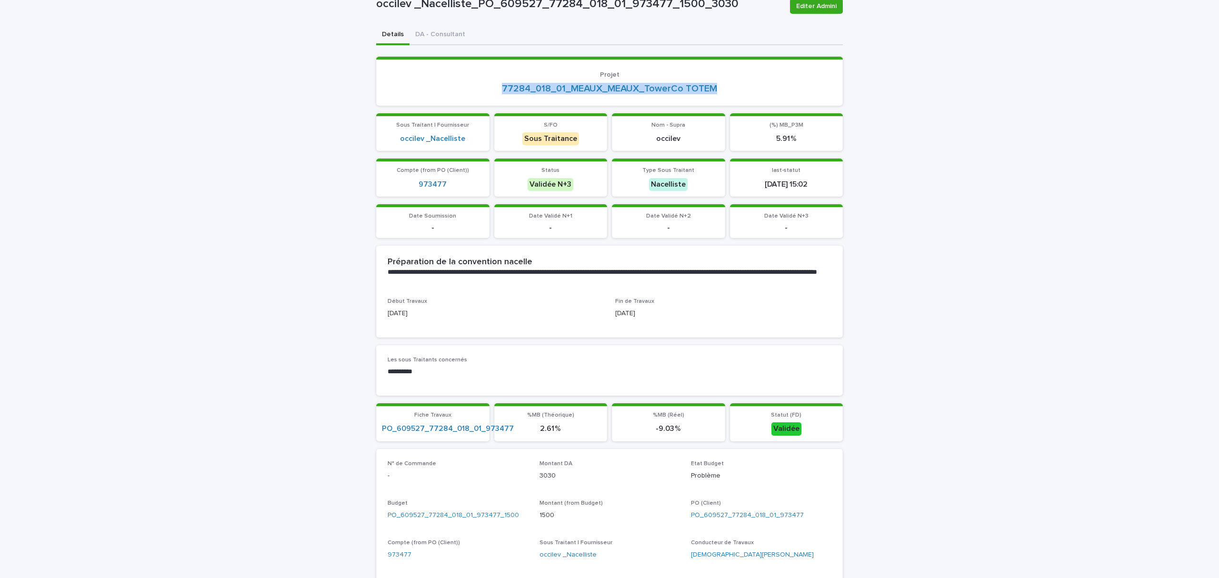
drag, startPoint x: 718, startPoint y: 86, endPoint x: 490, endPoint y: 90, distance: 228.1
click at [490, 90] on div "77284_018_01_MEAUX_MEAUX_TowerCo TOTEM" at bounding box center [610, 88] width 444 height 11
copy link "77284_018_01_MEAUX_MEAUX_TowerCo TOTEM"
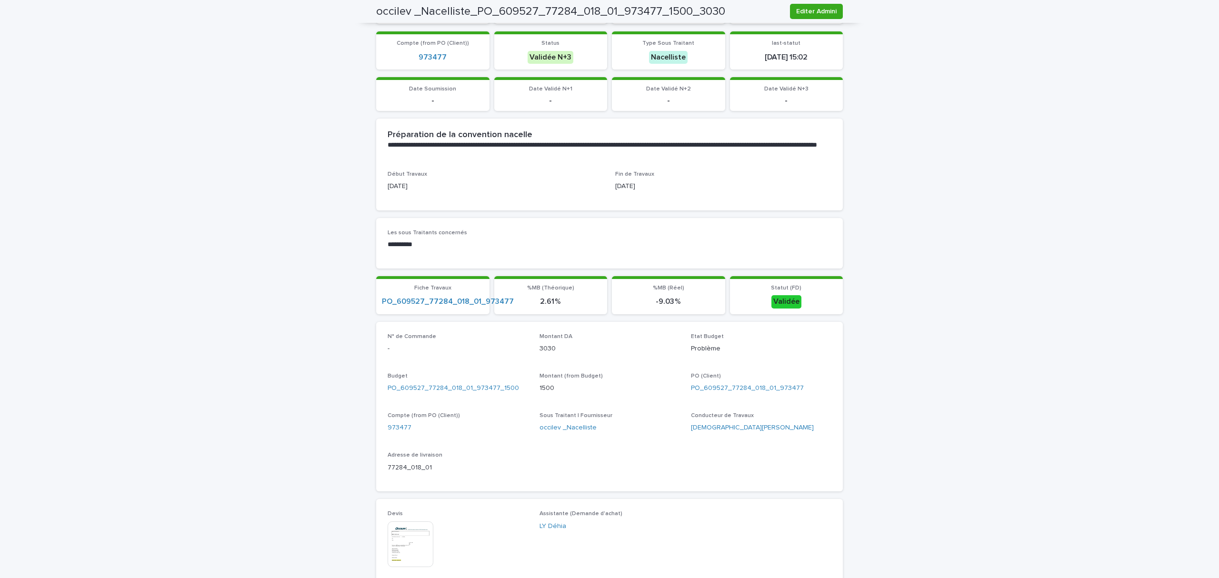
scroll to position [0, 0]
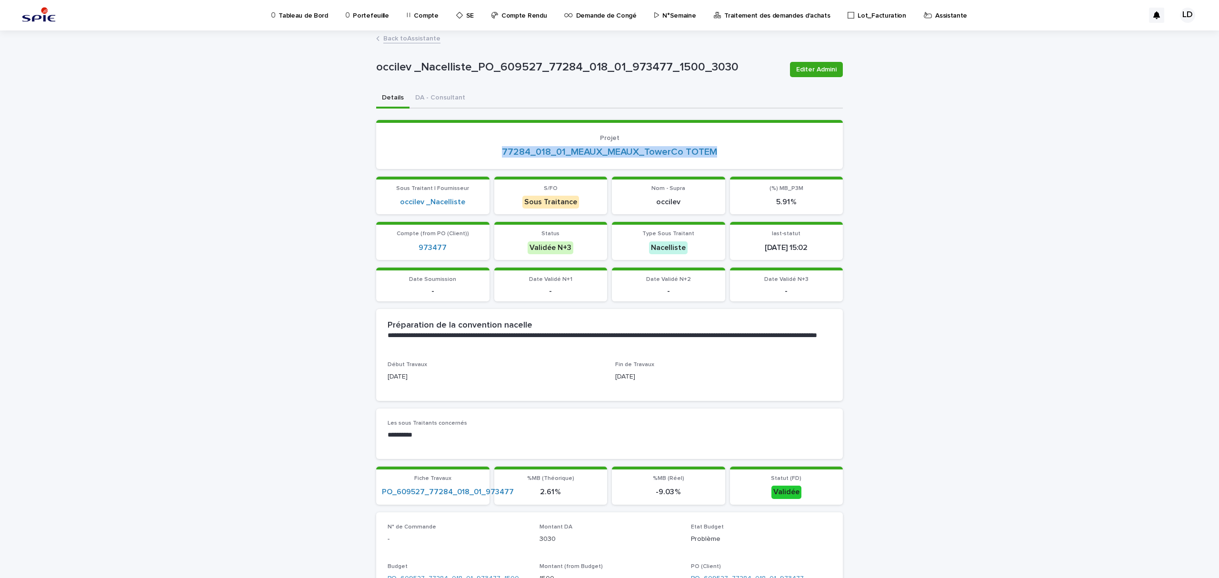
drag, startPoint x: 735, startPoint y: 152, endPoint x: 722, endPoint y: 149, distance: 13.6
click at [735, 152] on div "77284_018_01_MEAUX_MEAUX_TowerCo TOTEM" at bounding box center [610, 151] width 444 height 11
drag, startPoint x: 720, startPoint y: 147, endPoint x: 486, endPoint y: 150, distance: 234.7
click at [486, 150] on div "77284_018_01_MEAUX_MEAUX_TowerCo TOTEM" at bounding box center [610, 151] width 444 height 11
copy link "77284_018_01_MEAUX_MEAUX_TowerCo TOTEM"
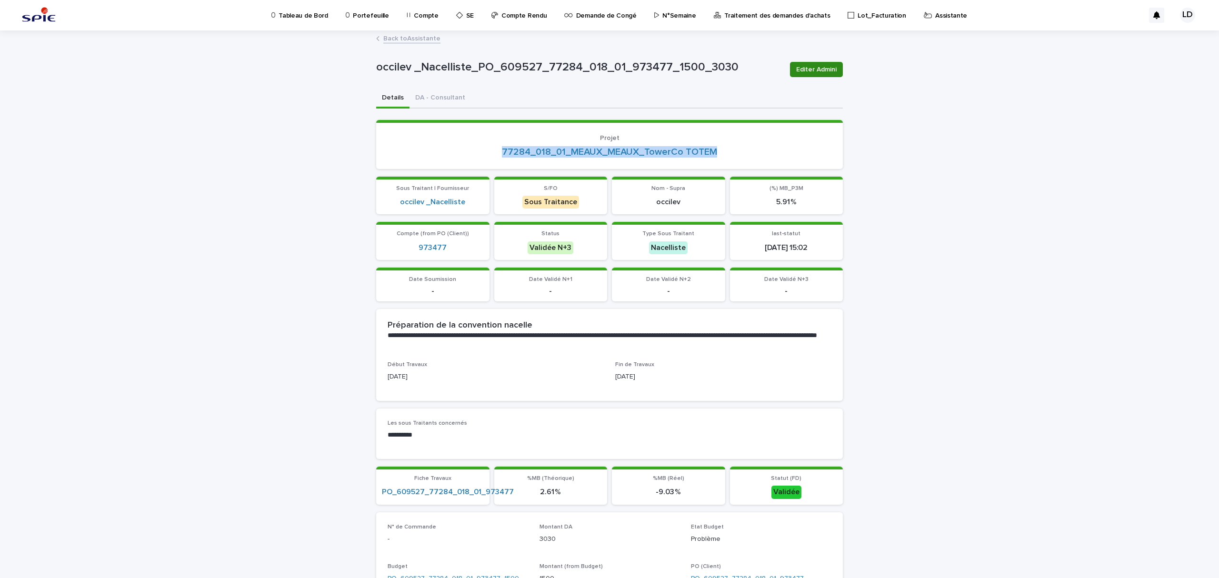
click at [796, 69] on span "Editer Admini" at bounding box center [816, 70] width 40 height 10
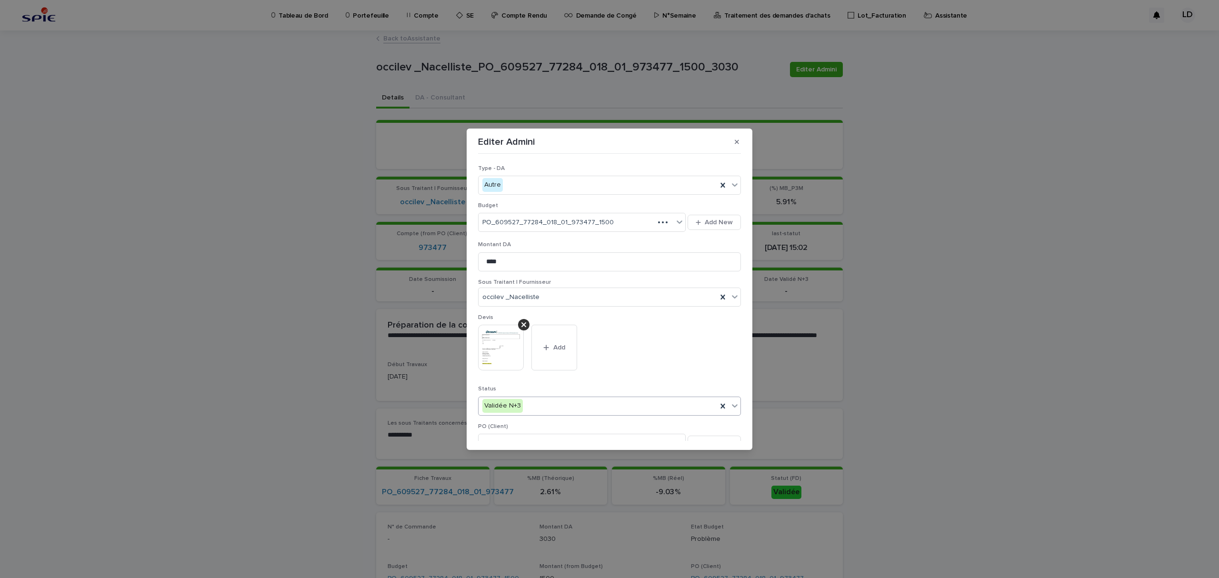
click at [564, 410] on div "Validée N+3" at bounding box center [597, 406] width 239 height 16
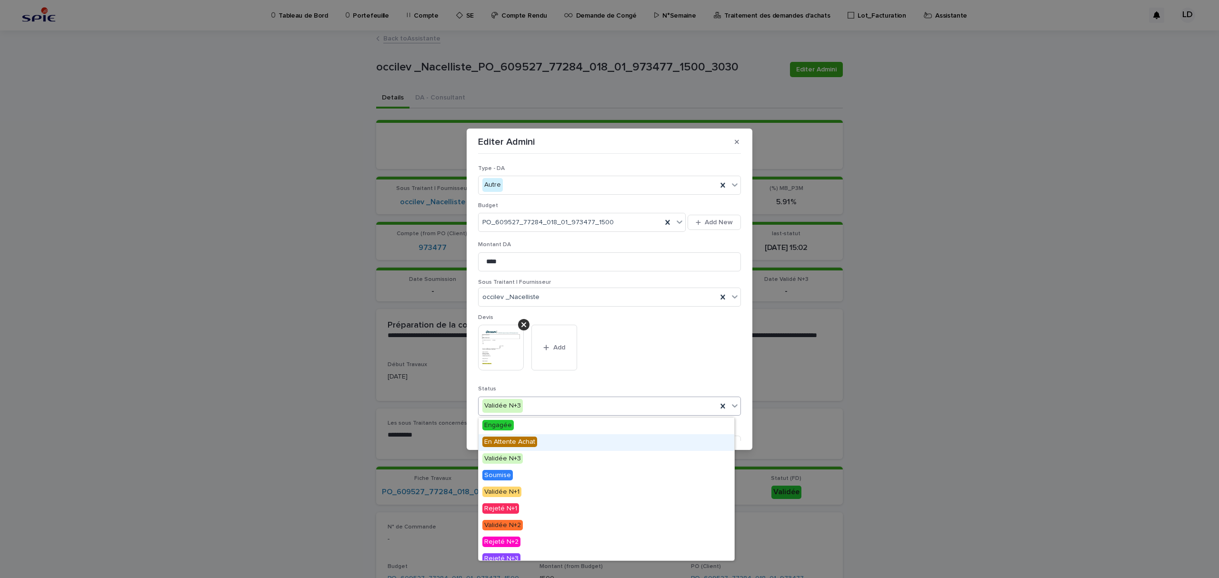
click at [546, 442] on div "En Attente Achat" at bounding box center [606, 442] width 256 height 17
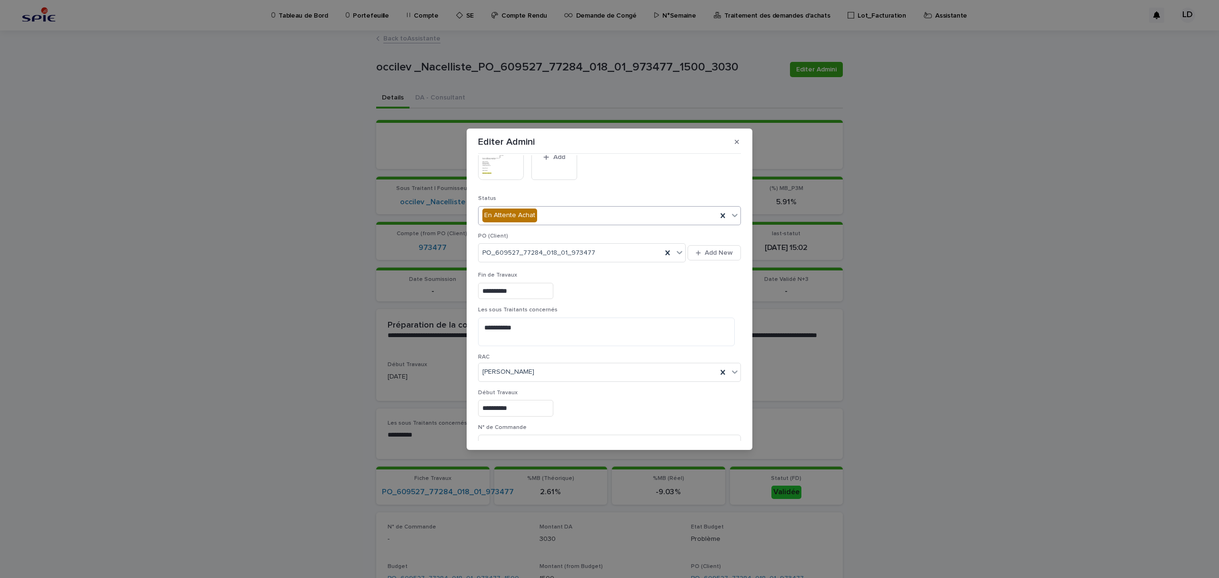
scroll to position [317, 0]
click at [531, 325] on input at bounding box center [609, 317] width 263 height 19
paste input "*******"
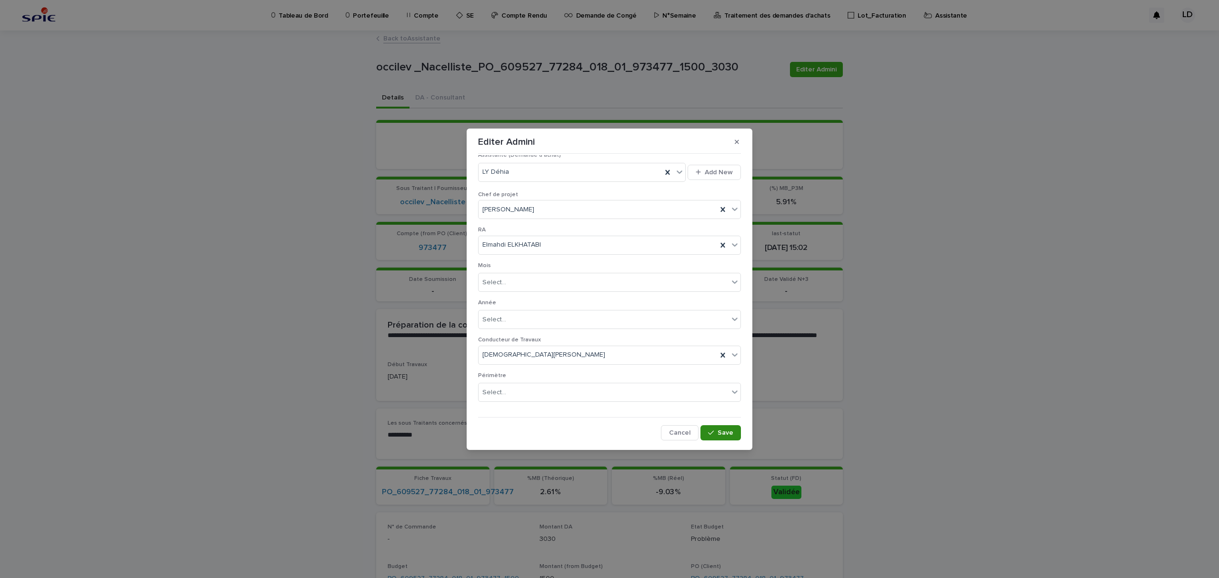
type input "********"
click at [717, 433] on span "Save" at bounding box center [725, 432] width 16 height 7
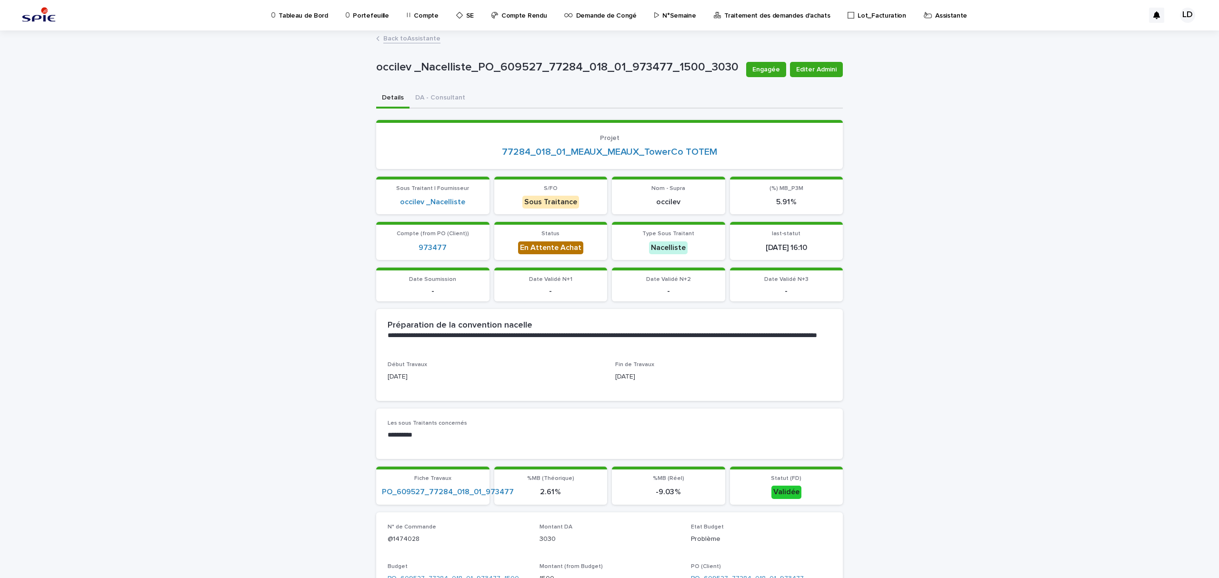
click at [935, 15] on p "Assistante" at bounding box center [951, 10] width 32 height 20
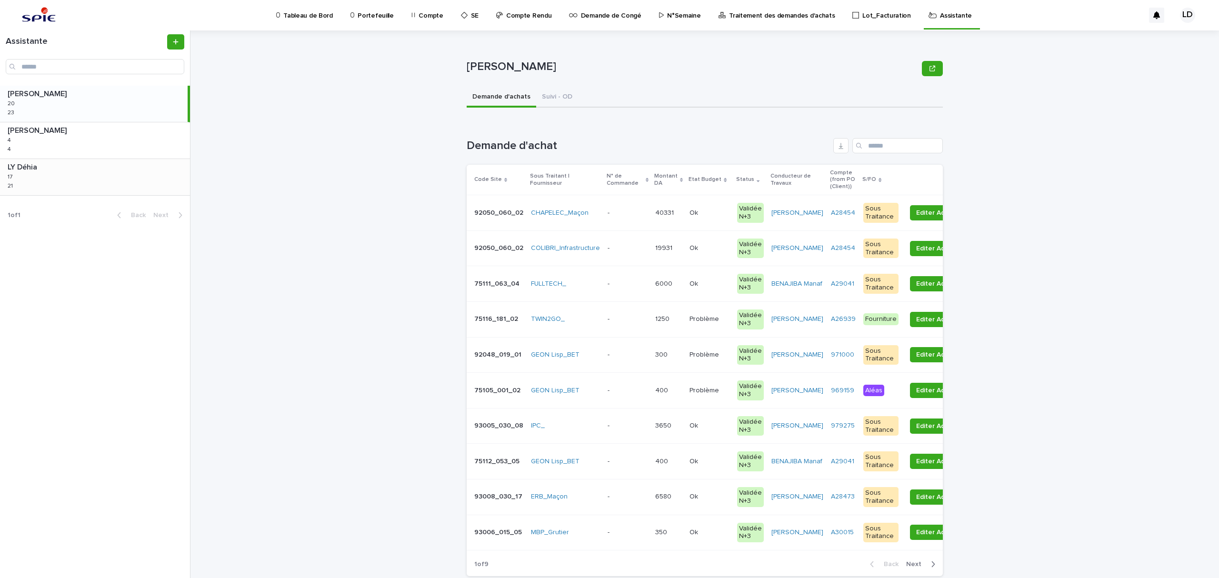
click at [106, 176] on div "LY Déhia LY Déhia 17 17 21 21" at bounding box center [95, 177] width 190 height 36
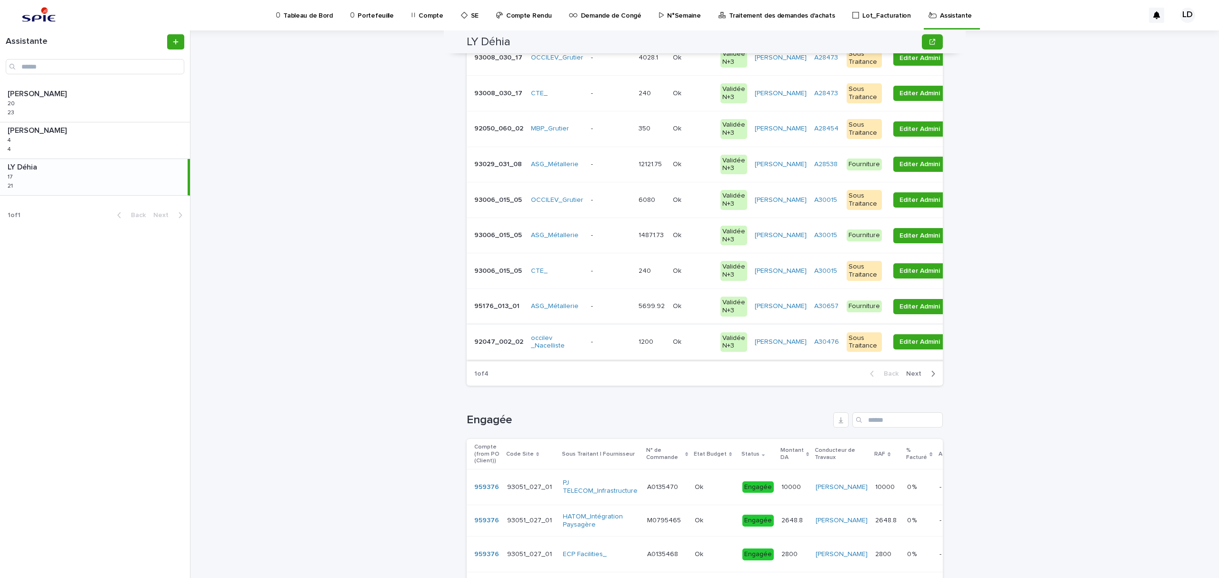
scroll to position [63, 0]
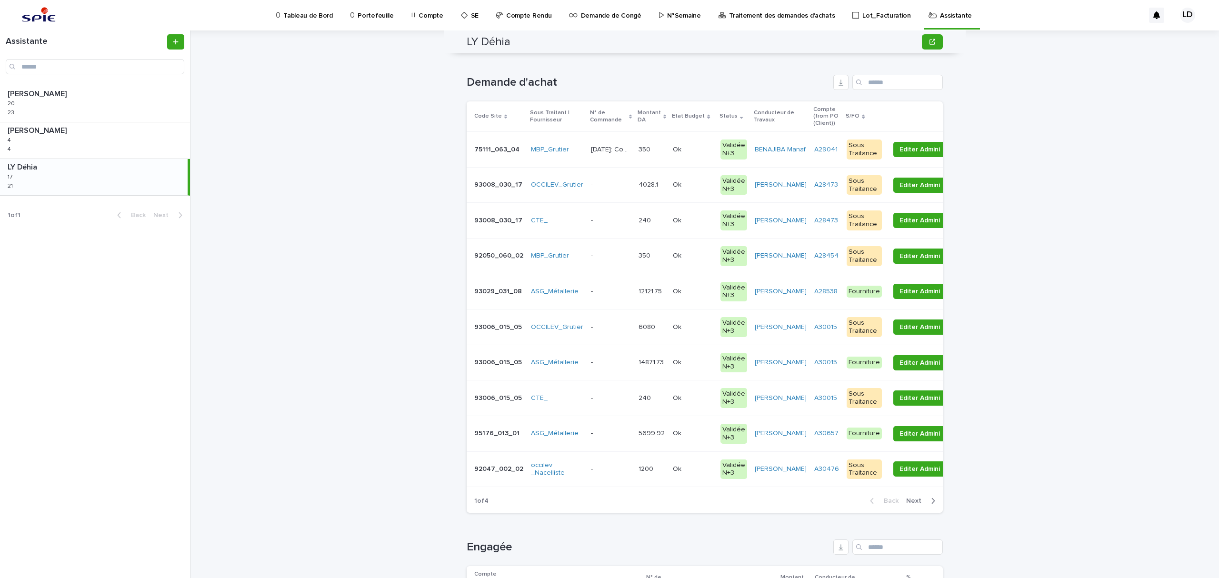
click at [607, 333] on div "- -" at bounding box center [611, 327] width 40 height 16
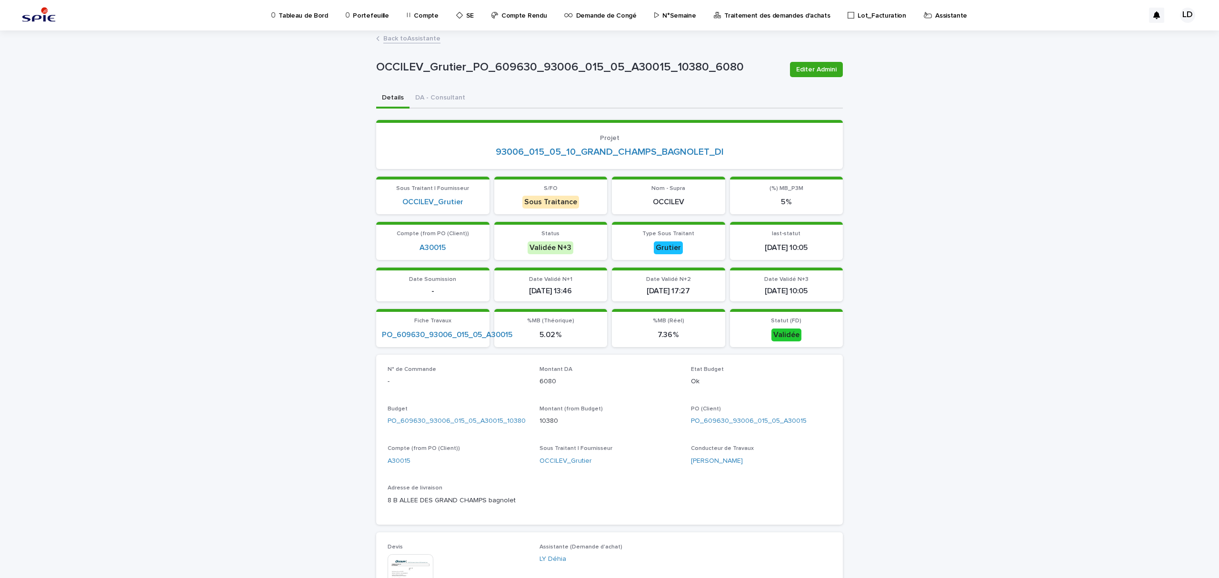
click at [414, 39] on link "Back to Assistante" at bounding box center [411, 37] width 57 height 11
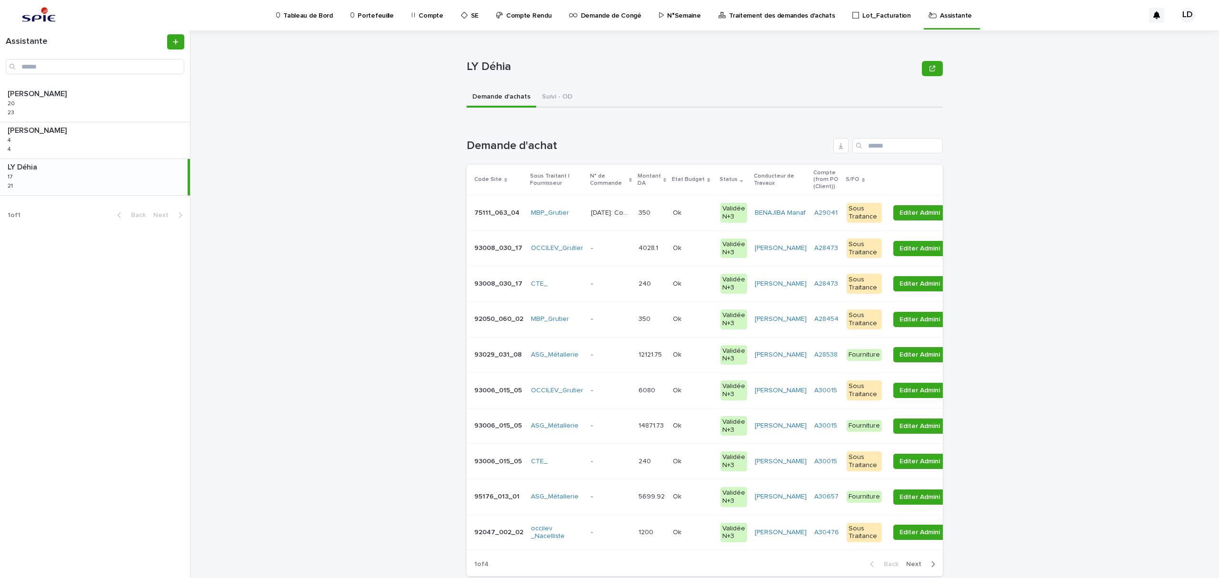
click at [642, 541] on td "1200 1200" at bounding box center [652, 533] width 34 height 36
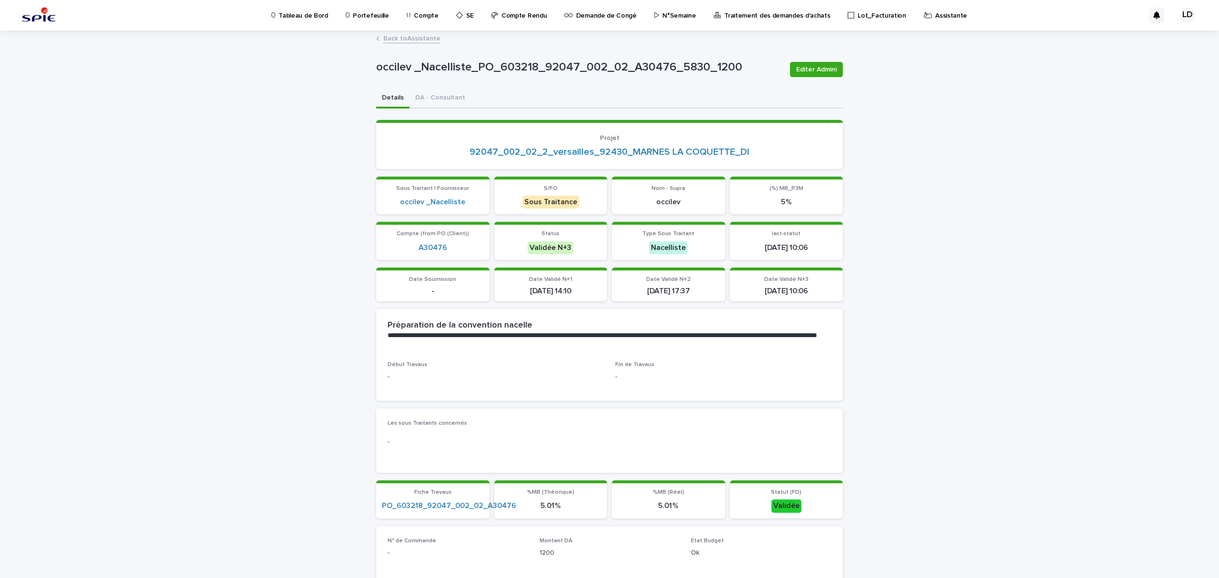
click at [412, 39] on link "Back to Assistante" at bounding box center [411, 37] width 57 height 11
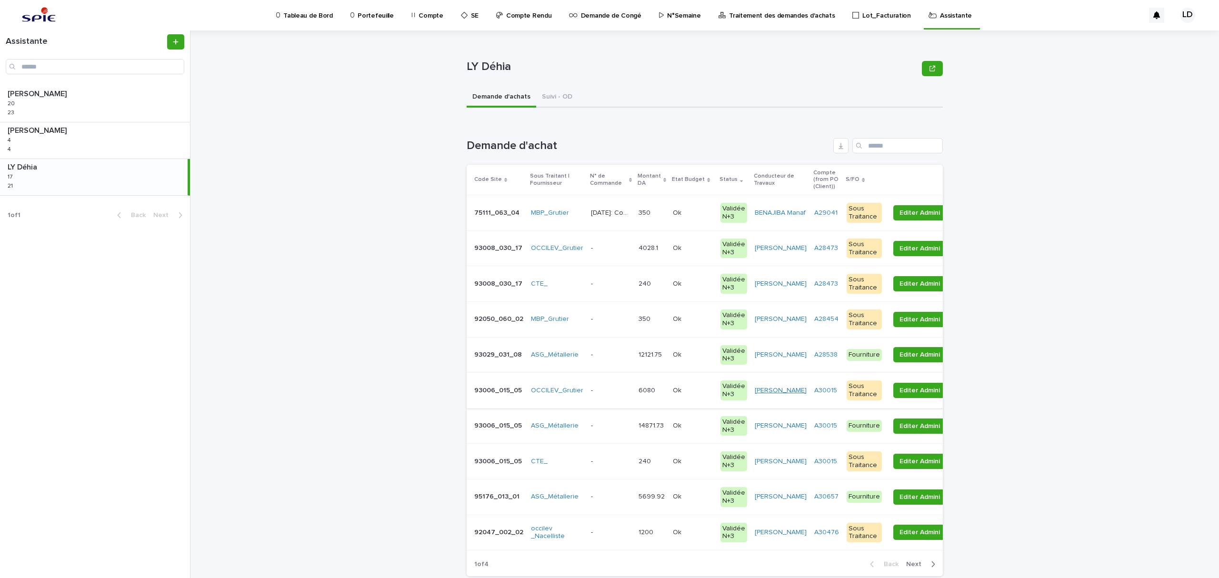
scroll to position [63, 0]
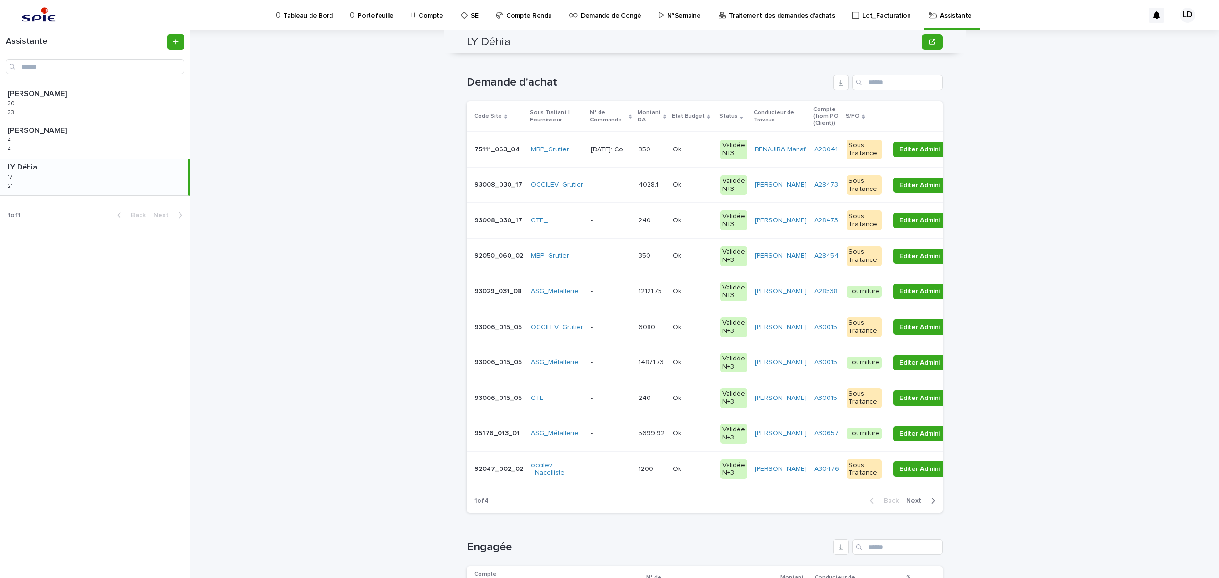
click at [619, 481] on td "- -" at bounding box center [611, 469] width 48 height 36
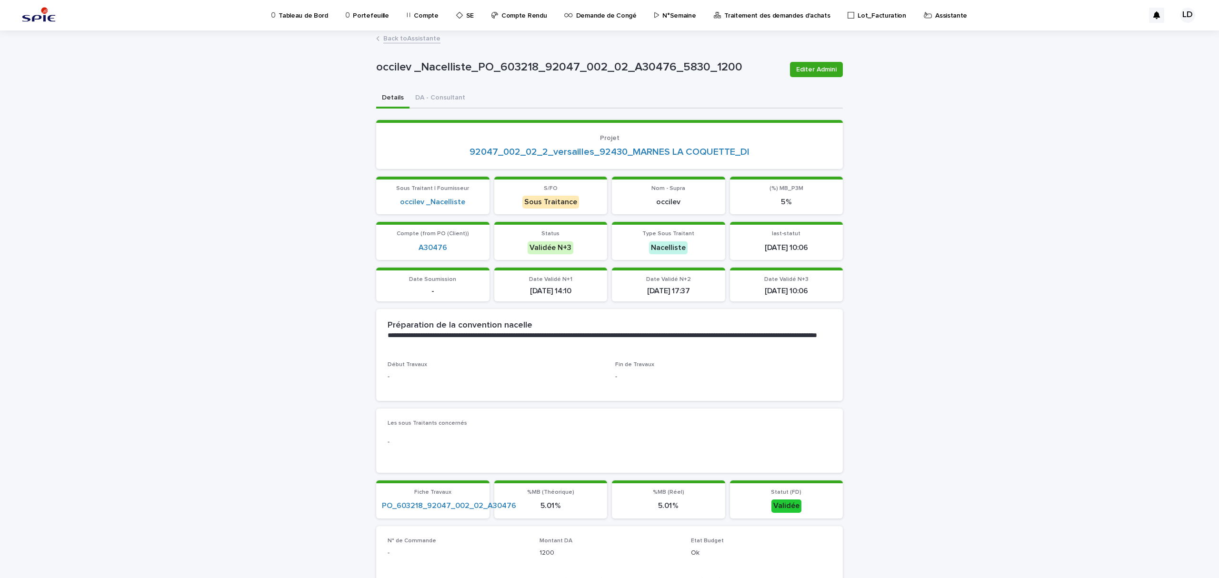
click at [400, 37] on link "Back to Assistante" at bounding box center [411, 37] width 57 height 11
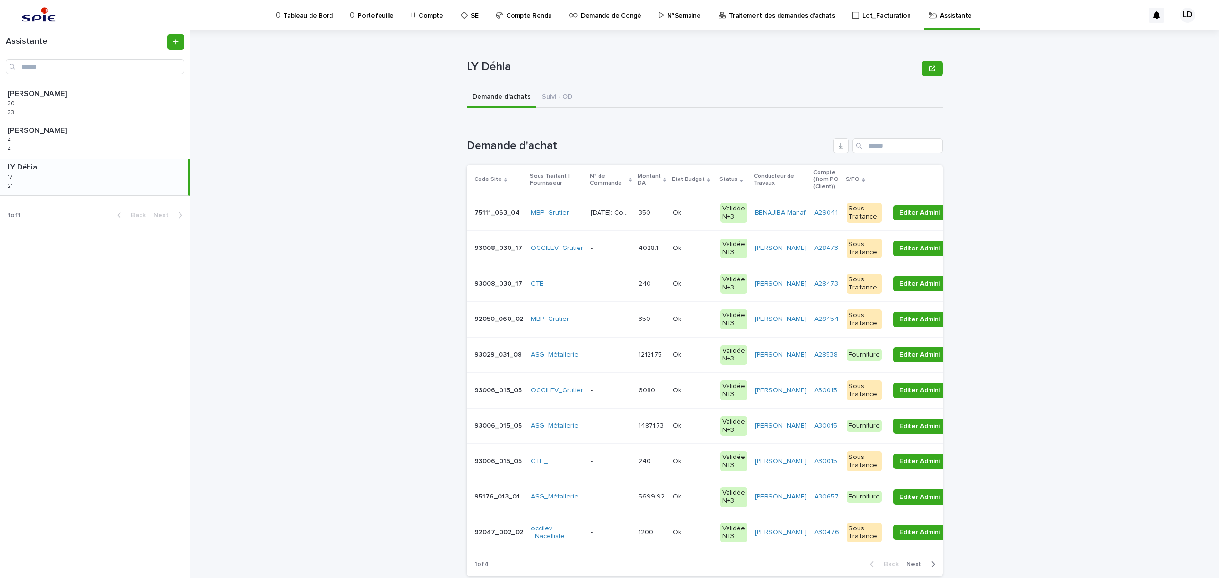
click at [590, 403] on td "- -" at bounding box center [611, 391] width 48 height 36
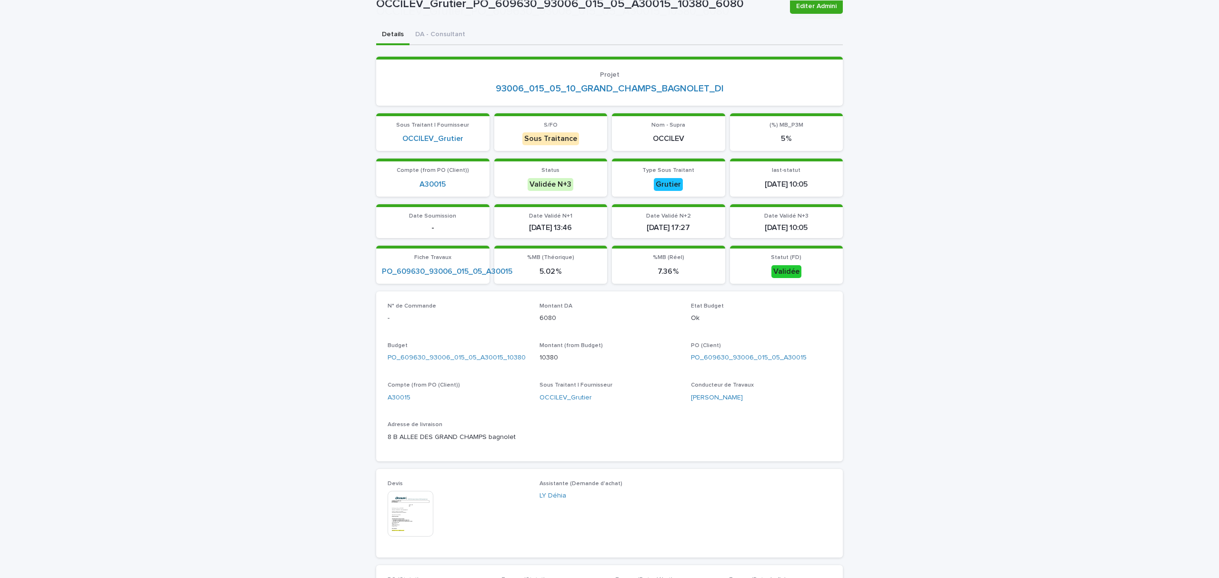
scroll to position [254, 0]
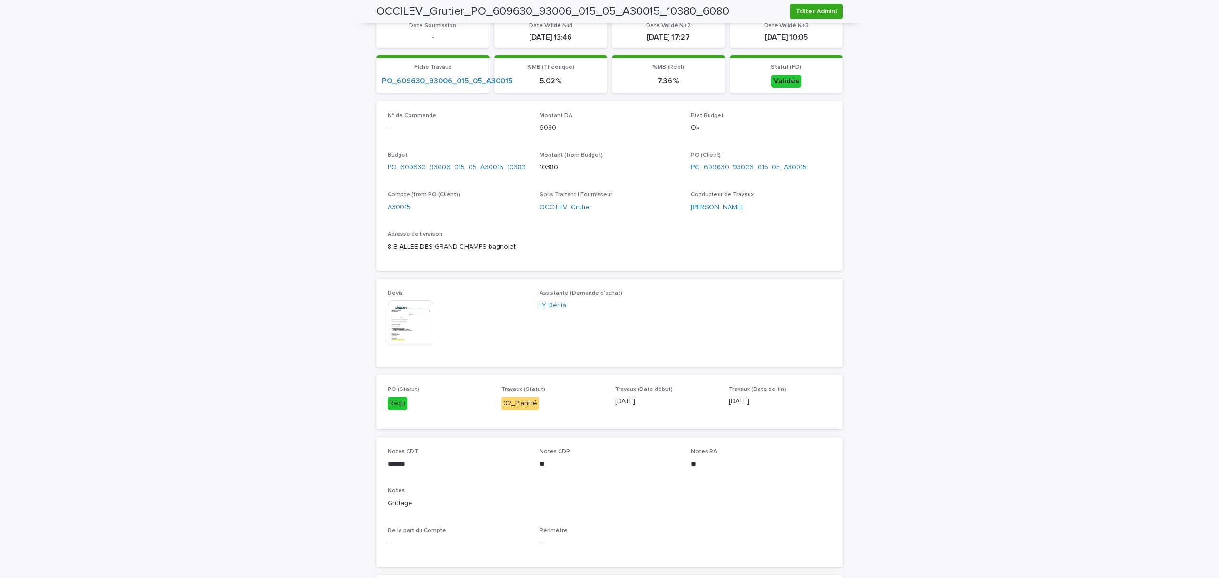
click at [405, 317] on img at bounding box center [411, 323] width 46 height 46
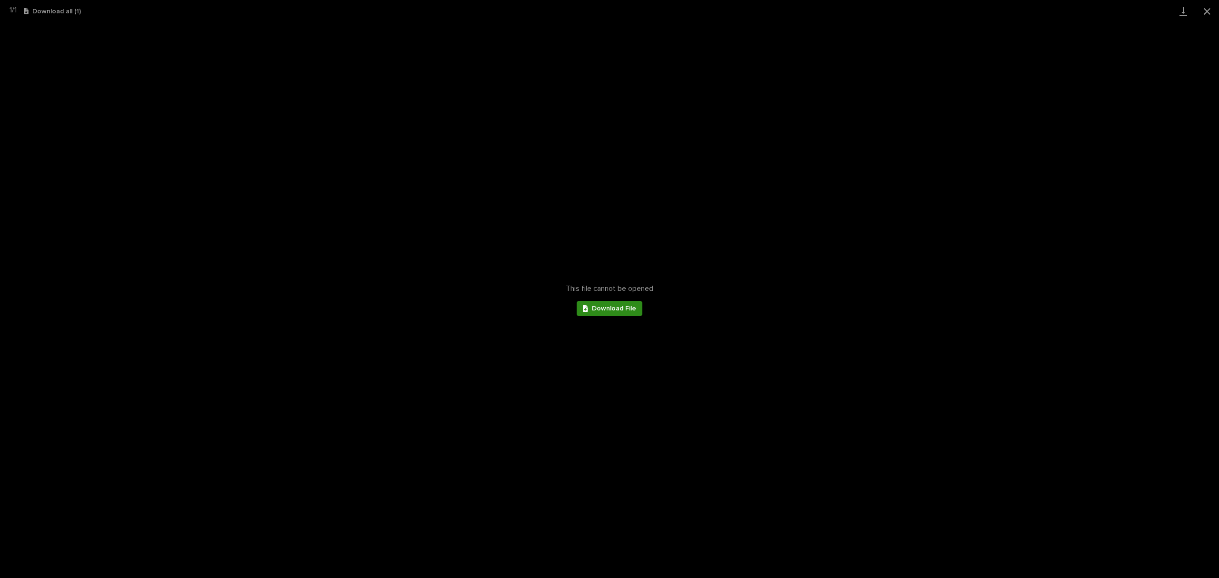
click at [614, 305] on link "Download File" at bounding box center [610, 308] width 66 height 15
click at [615, 307] on span "Download File" at bounding box center [614, 308] width 44 height 7
click at [1207, 12] on button "Close gallery" at bounding box center [1207, 11] width 24 height 22
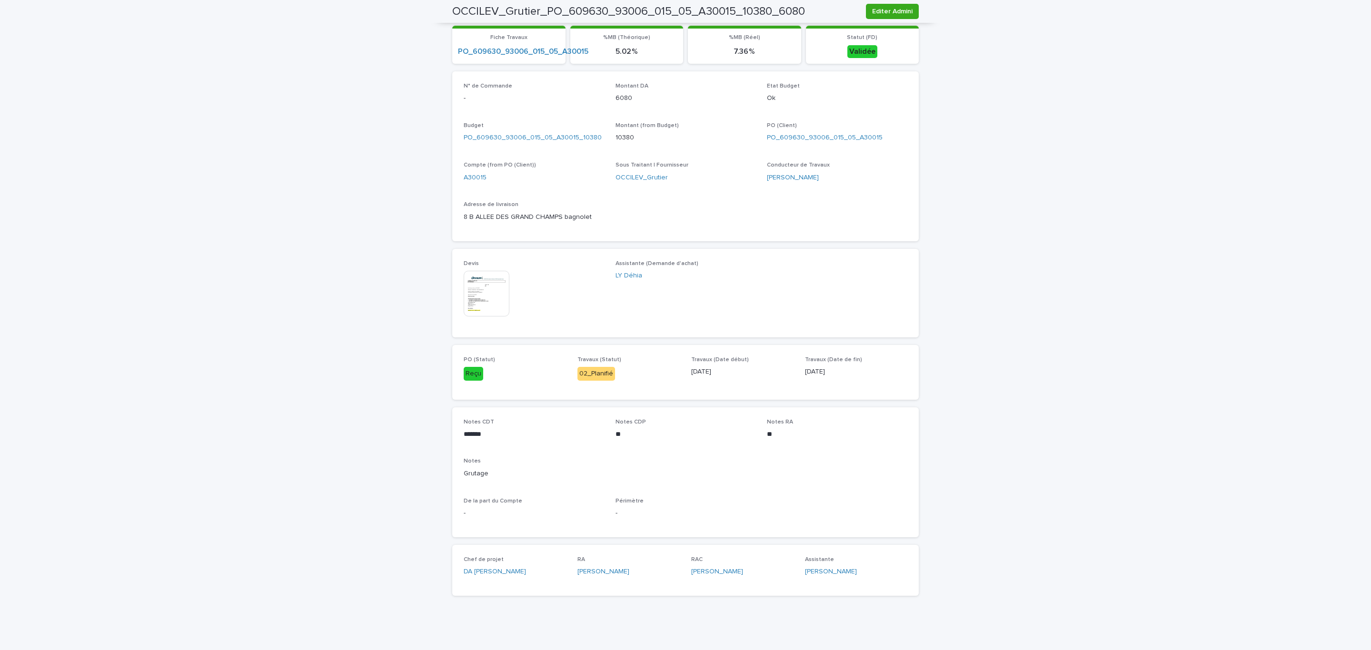
scroll to position [0, 0]
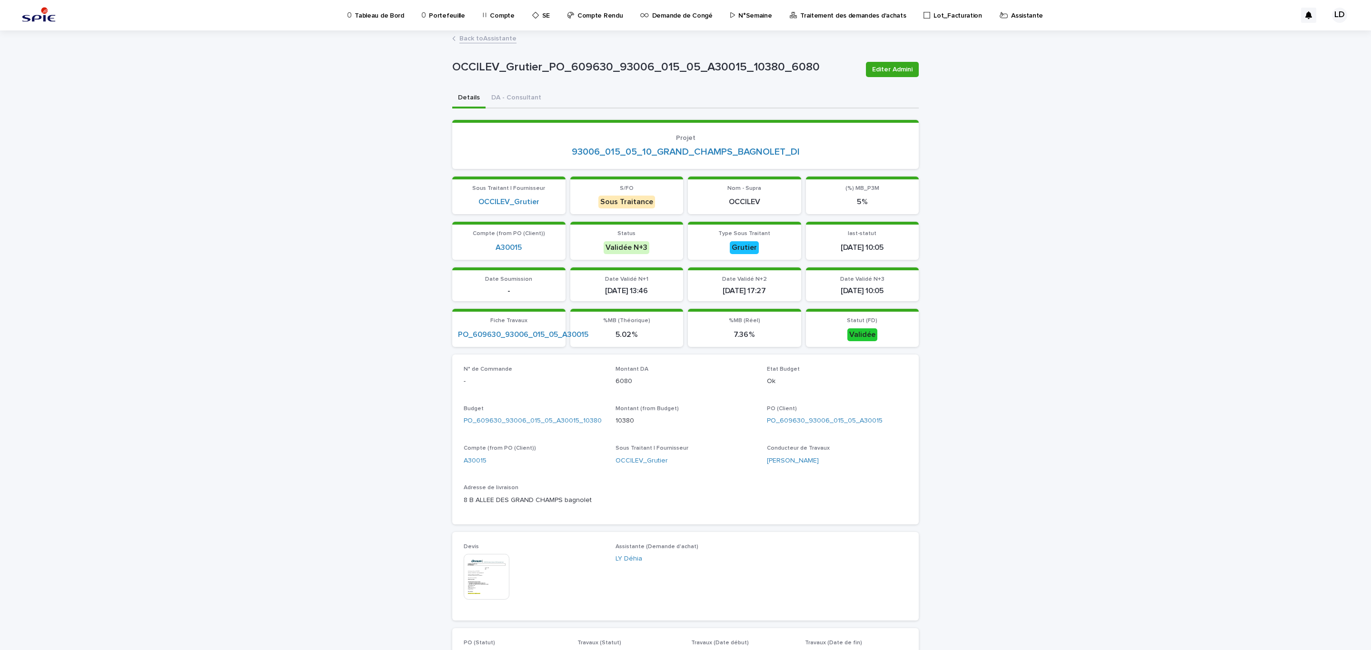
click at [482, 43] on link "Back to Assistante" at bounding box center [487, 37] width 57 height 11
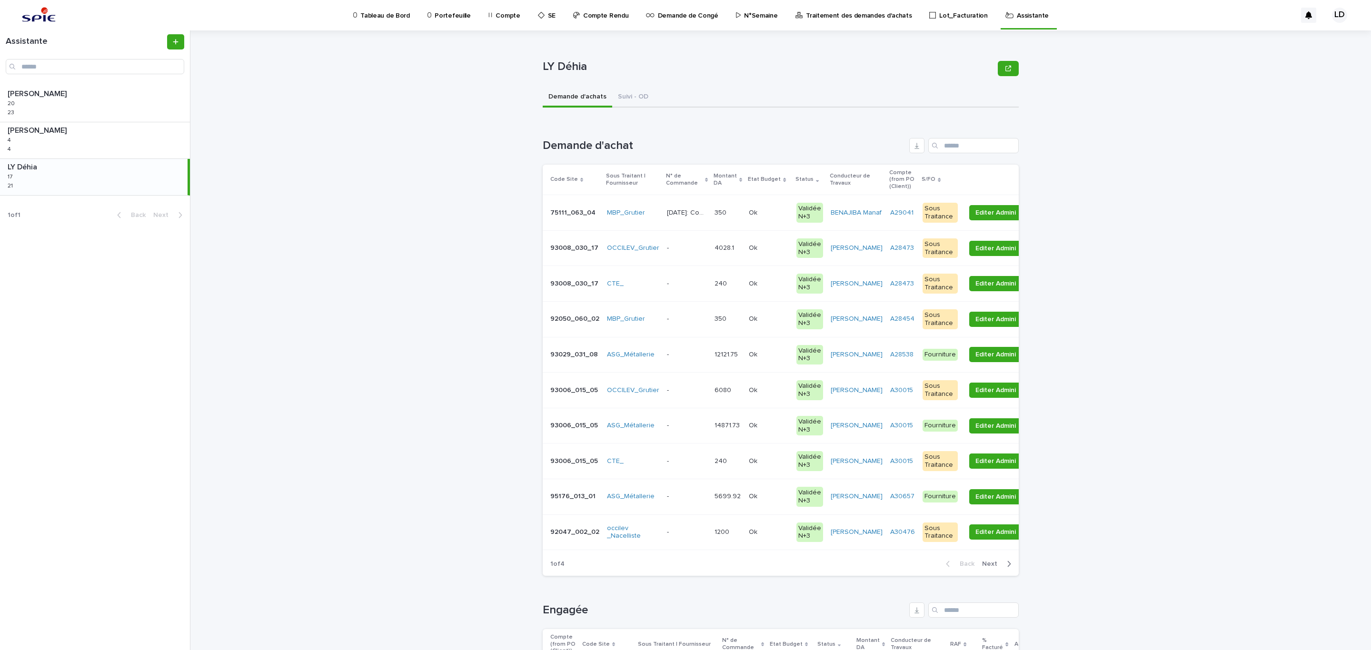
click at [663, 405] on td "- -" at bounding box center [687, 391] width 48 height 36
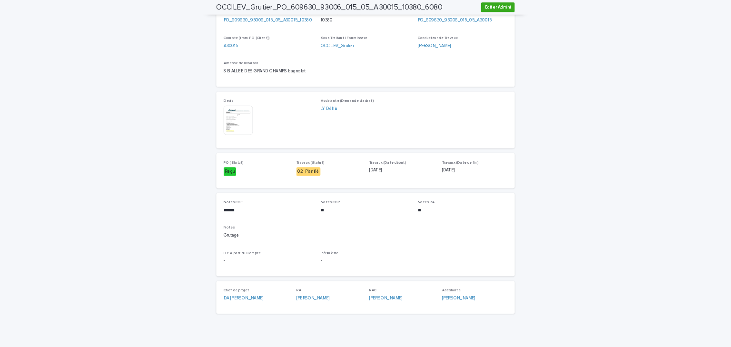
scroll to position [91, 0]
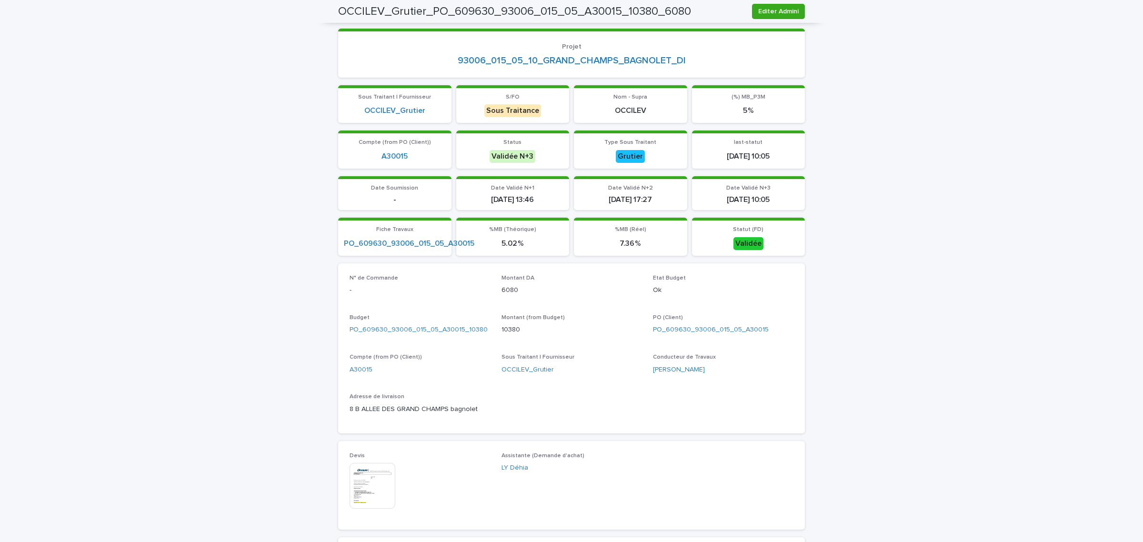
drag, startPoint x: 817, startPoint y: 396, endPoint x: 855, endPoint y: 396, distance: 38.1
click at [817, 396] on div "Loading... Saving… Loading... Saving… OCCILEV_Grutier_PO_609630_93006_015_05_A3…" at bounding box center [571, 391] width 1143 height 903
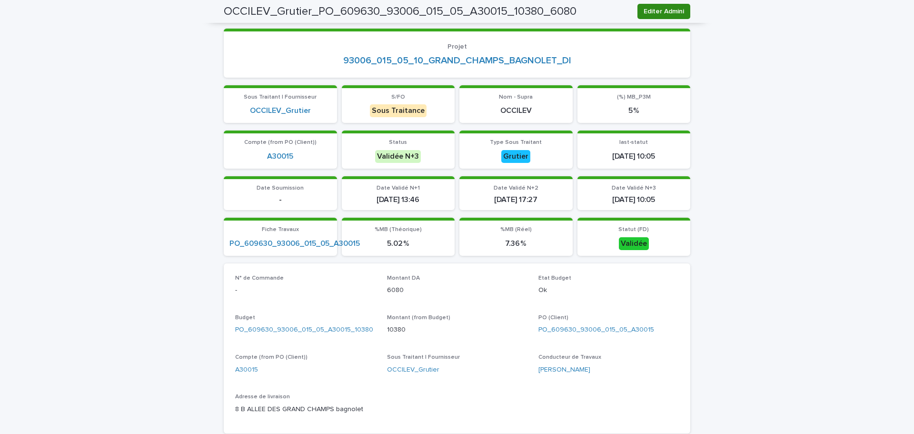
click at [656, 12] on span "Editer Admini" at bounding box center [664, 12] width 40 height 10
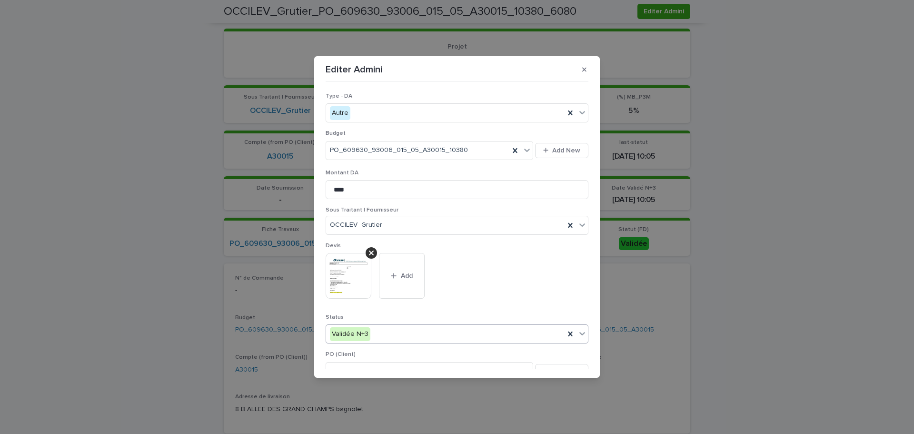
click at [407, 329] on div "Validée N+3" at bounding box center [445, 334] width 239 height 16
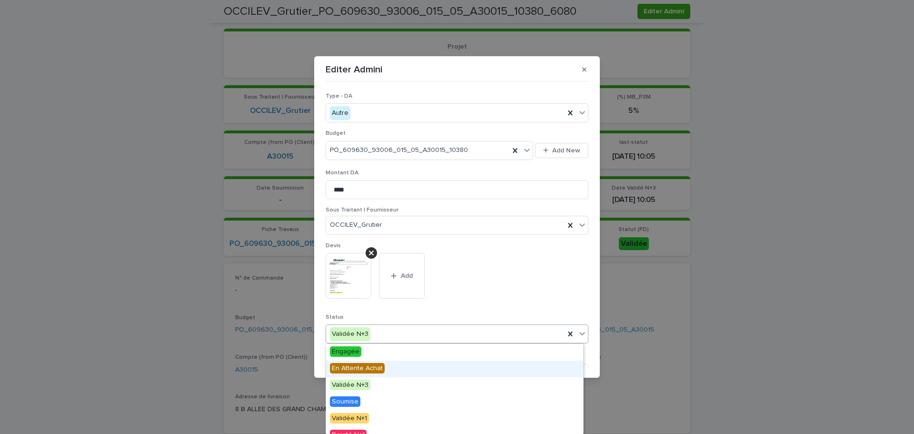
click at [389, 368] on div "En Attente Achat" at bounding box center [454, 368] width 257 height 17
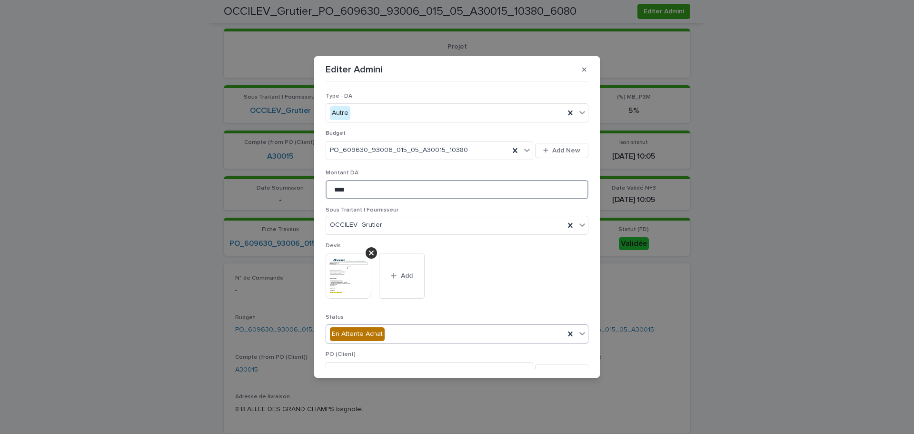
click at [353, 189] on input "****" at bounding box center [457, 189] width 263 height 19
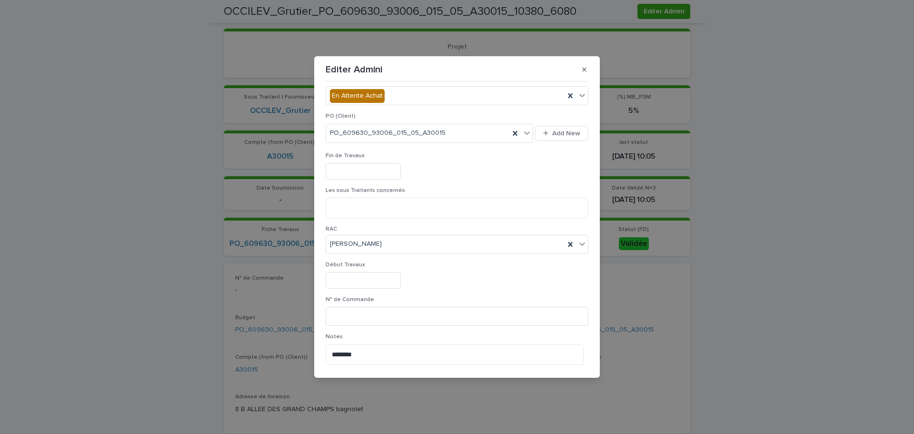
scroll to position [286, 0]
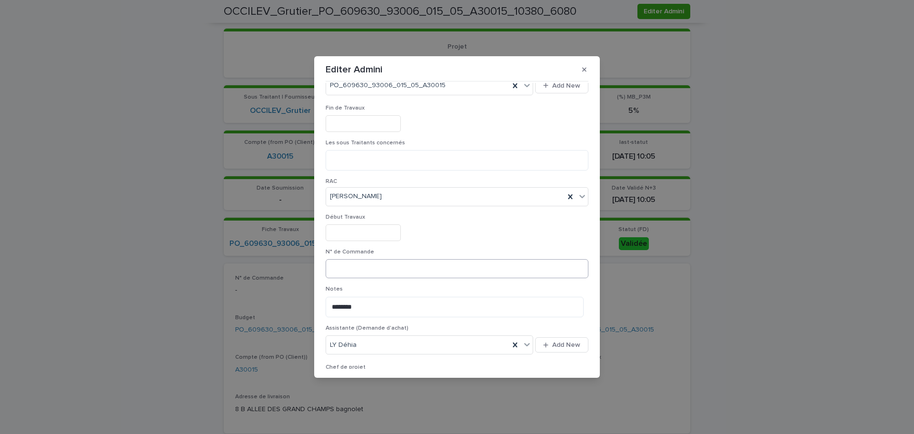
type input "****"
click at [376, 270] on input at bounding box center [457, 268] width 263 height 19
type input "*"
paste input "*******"
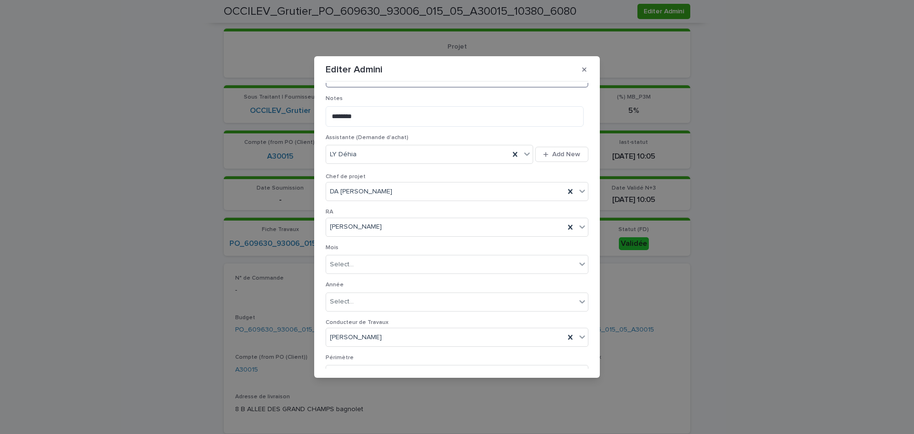
scroll to position [530, 0]
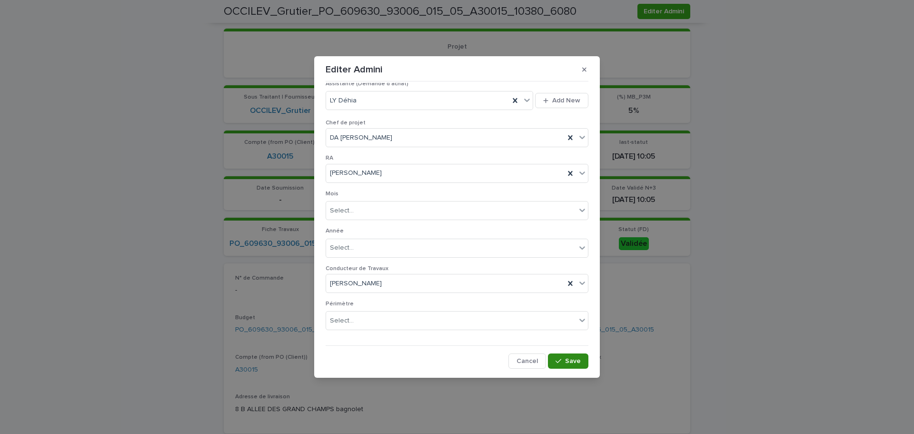
type input "*********"
click at [556, 361] on icon "button" at bounding box center [559, 361] width 6 height 4
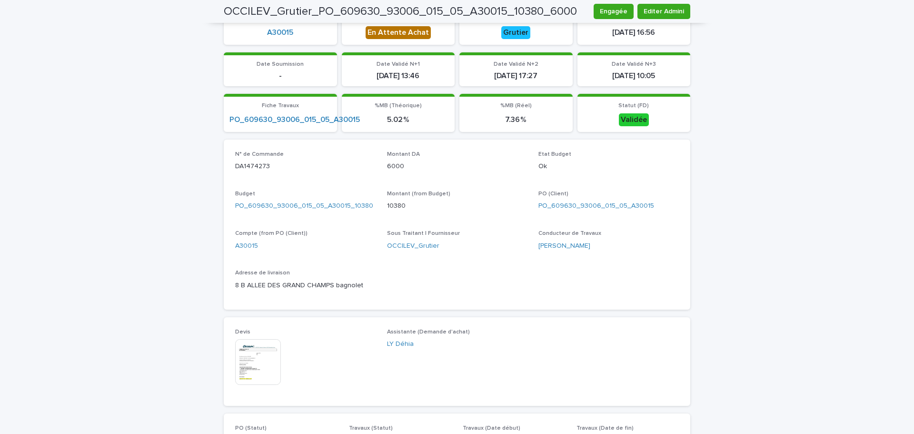
scroll to position [0, 0]
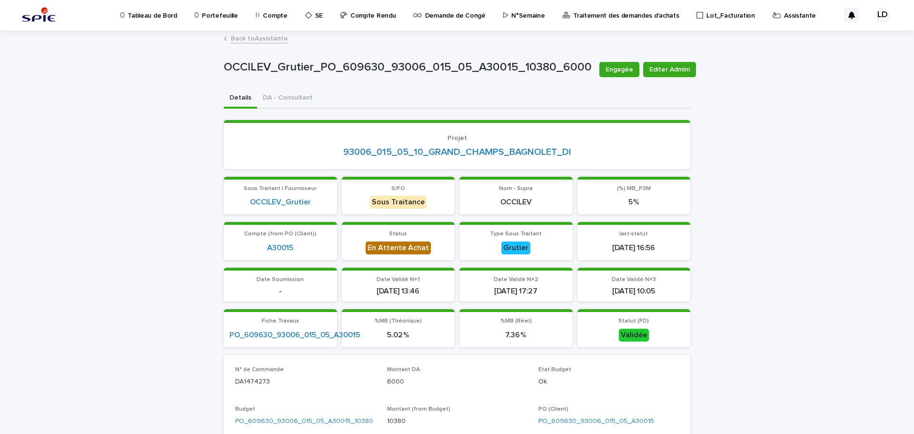
click at [260, 40] on link "Back to Assistante" at bounding box center [259, 37] width 57 height 11
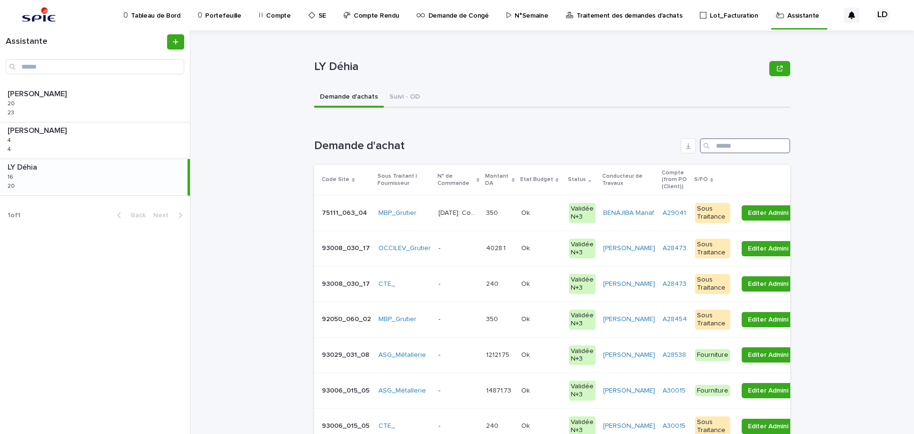
click at [725, 146] on input "Search" at bounding box center [745, 145] width 90 height 15
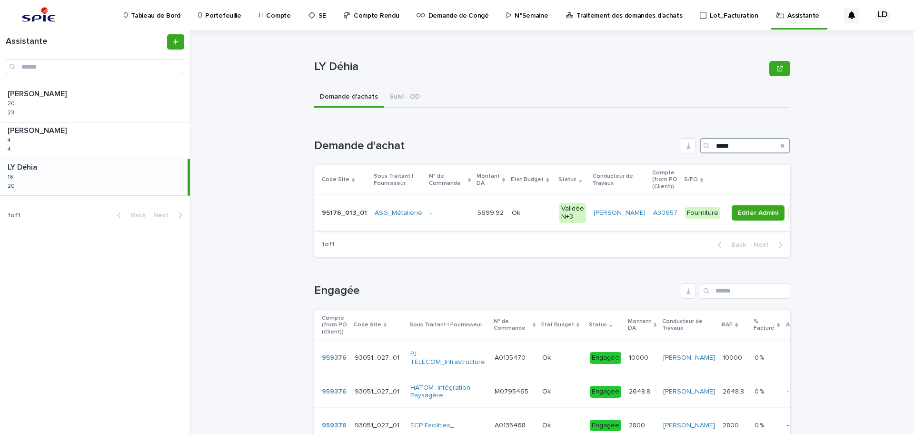
type input "*****"
click at [487, 224] on td "5699.92 5699.92" at bounding box center [491, 213] width 34 height 36
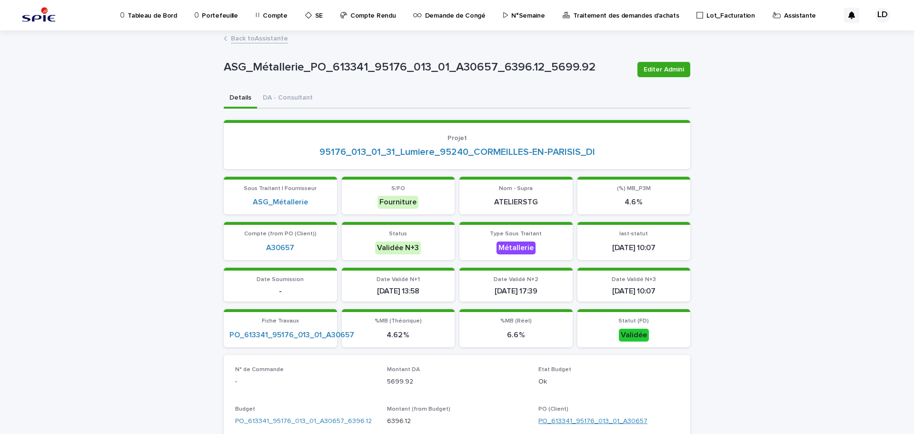
scroll to position [286, 0]
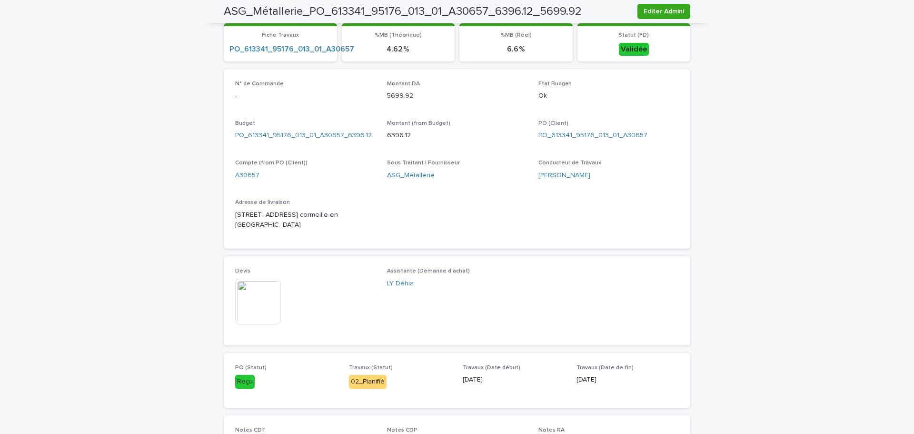
click at [267, 299] on img at bounding box center [258, 301] width 46 height 46
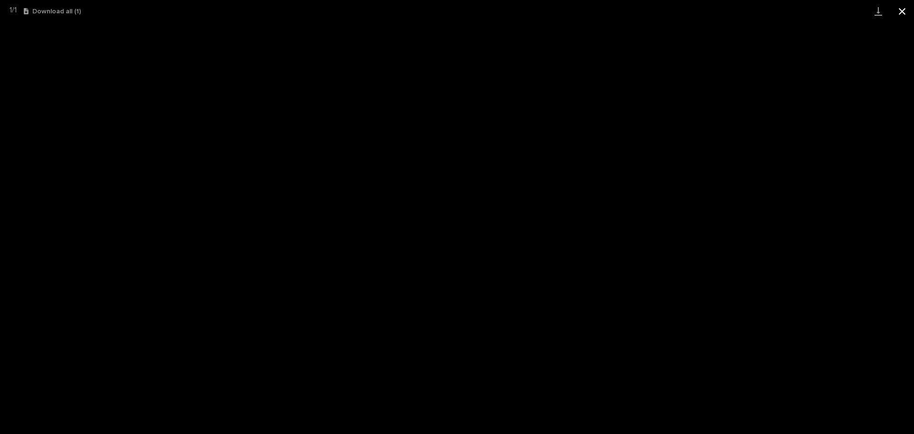
click at [906, 7] on button "Close gallery" at bounding box center [902, 11] width 24 height 22
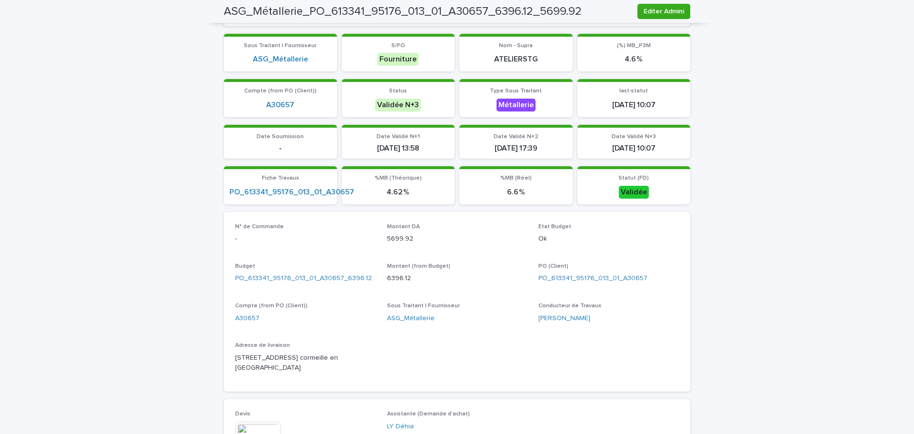
scroll to position [95, 0]
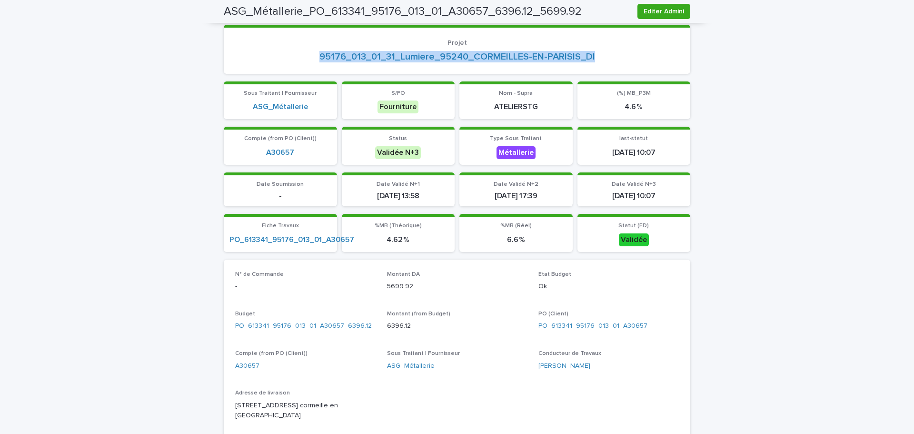
drag, startPoint x: 606, startPoint y: 55, endPoint x: 282, endPoint y: 56, distance: 323.3
click at [282, 56] on div "95176_013_01_31_Lumiere_95240_CORMEILLES-EN-PARISIS_DI" at bounding box center [457, 56] width 444 height 11
copy link "95176_013_01_31_Lumiere_95240_CORMEILLES-EN-PARISIS_DI"
click at [662, 12] on span "Editer Admini" at bounding box center [664, 12] width 40 height 10
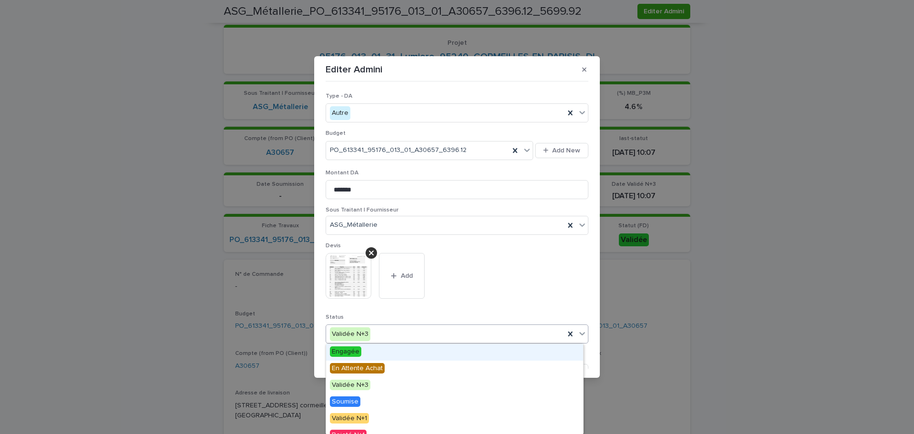
click at [384, 338] on div "Validée N+3" at bounding box center [445, 334] width 239 height 16
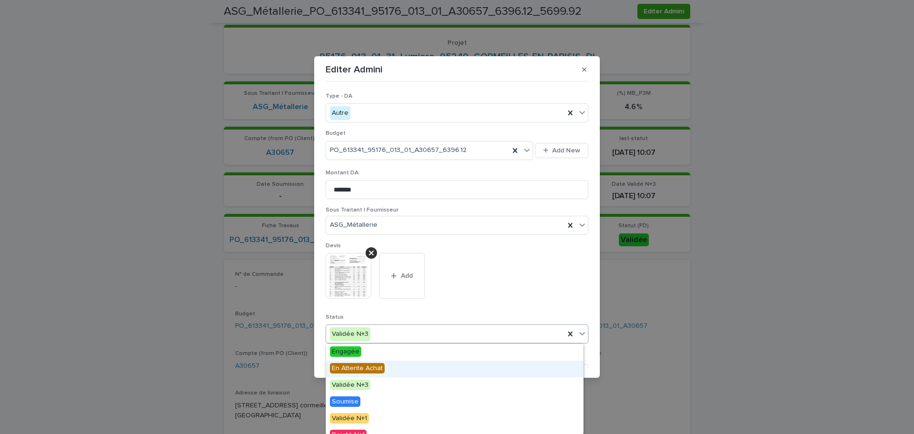
click at [382, 369] on span "En Attente Achat" at bounding box center [357, 368] width 55 height 10
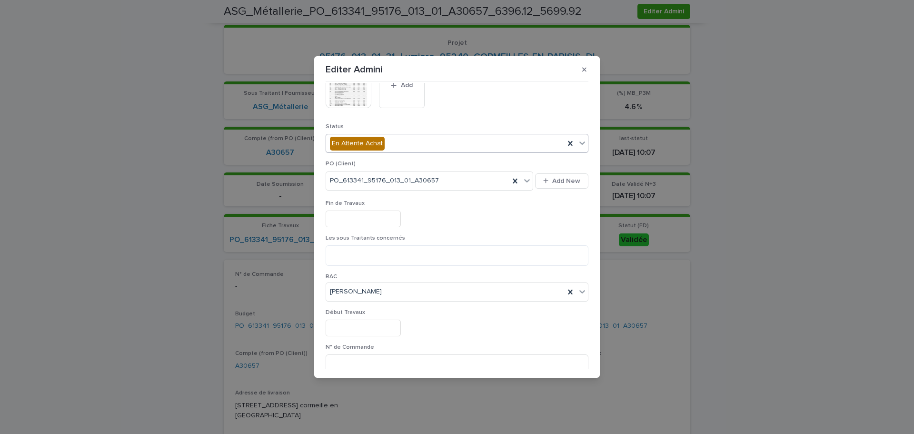
scroll to position [238, 0]
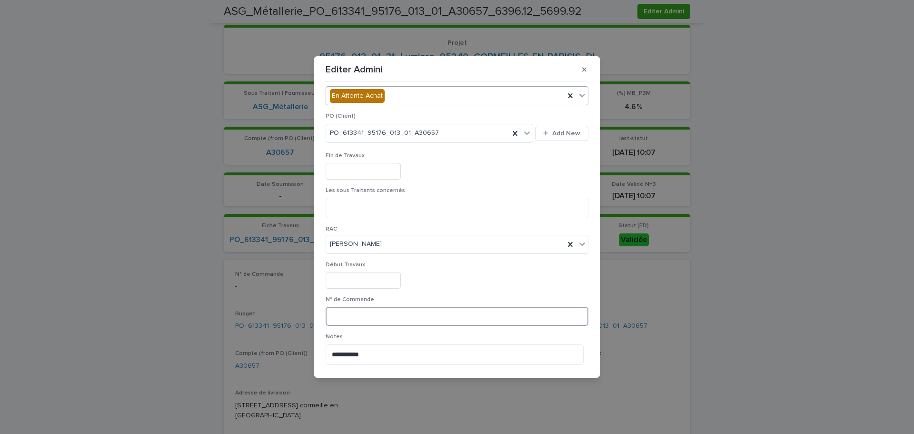
click at [335, 318] on input at bounding box center [457, 316] width 263 height 19
type input "*"
paste input "*******"
drag, startPoint x: 344, startPoint y: 316, endPoint x: 309, endPoint y: 314, distance: 34.8
click at [309, 314] on div "**********" at bounding box center [457, 217] width 914 height 434
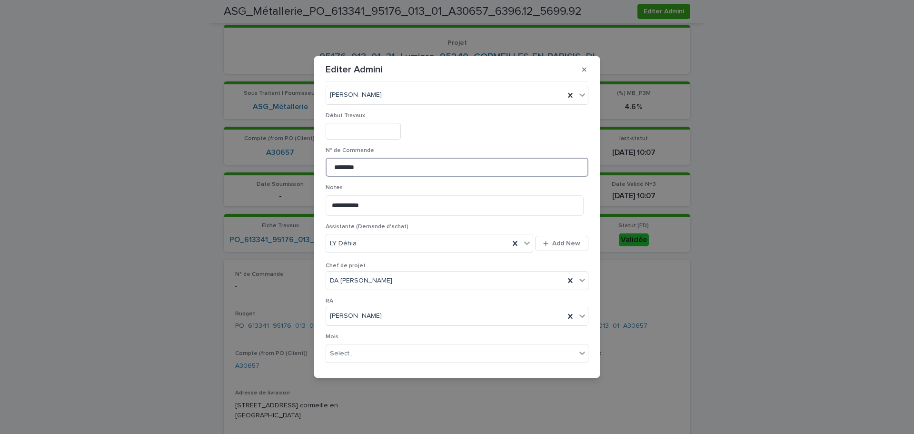
scroll to position [530, 0]
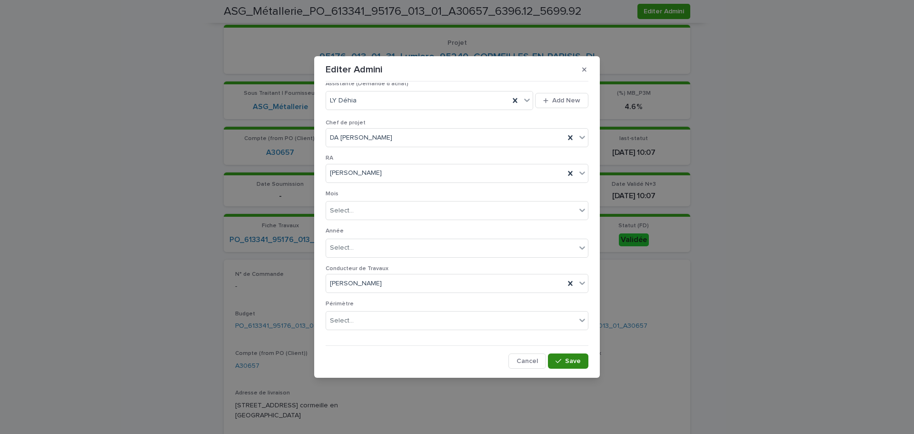
type input "********"
click at [556, 360] on icon "button" at bounding box center [559, 361] width 6 height 4
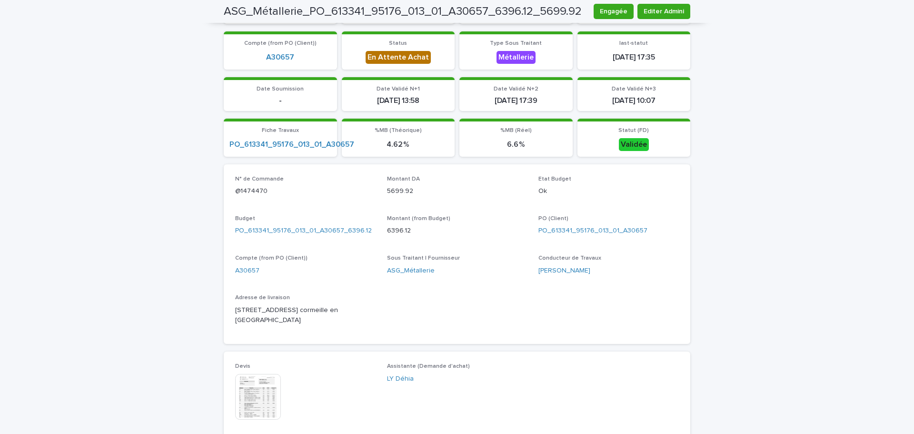
scroll to position [48, 0]
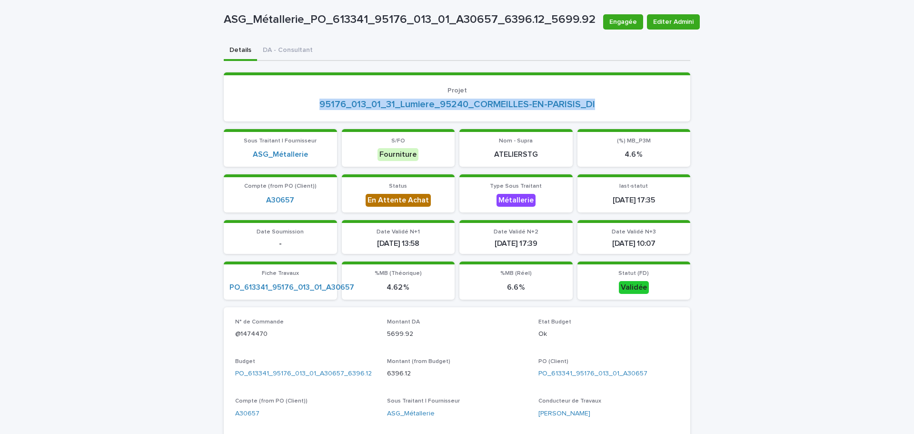
drag, startPoint x: 600, startPoint y: 104, endPoint x: 308, endPoint y: 105, distance: 292.3
click at [308, 105] on div "95176_013_01_31_Lumiere_95240_CORMEILLES-EN-PARISIS_DI" at bounding box center [457, 104] width 444 height 11
copy link "95176_013_01_31_Lumiere_95240_CORMEILLES-EN-PARISIS_DI"
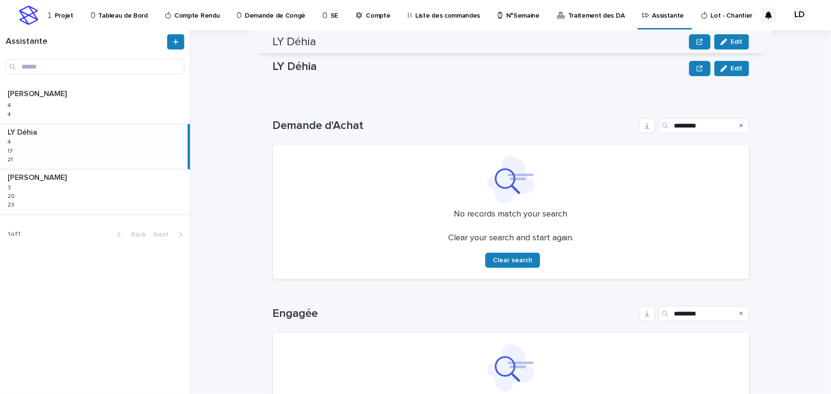
scroll to position [86, 0]
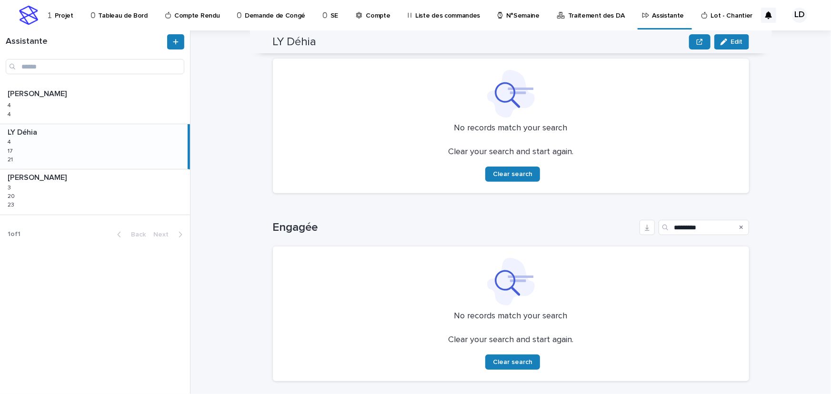
click at [652, 16] on p "Assistante" at bounding box center [668, 10] width 32 height 20
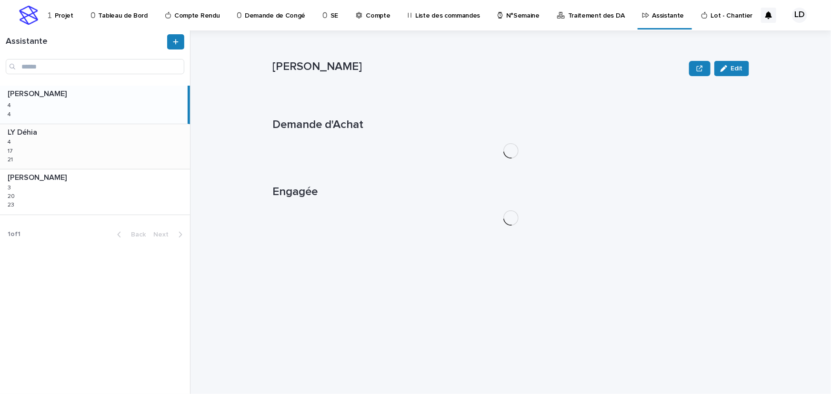
click at [117, 153] on div "LY Déhia LY Déhia 4 4 17 17 21 21" at bounding box center [95, 146] width 190 height 45
